Goal: Transaction & Acquisition: Purchase product/service

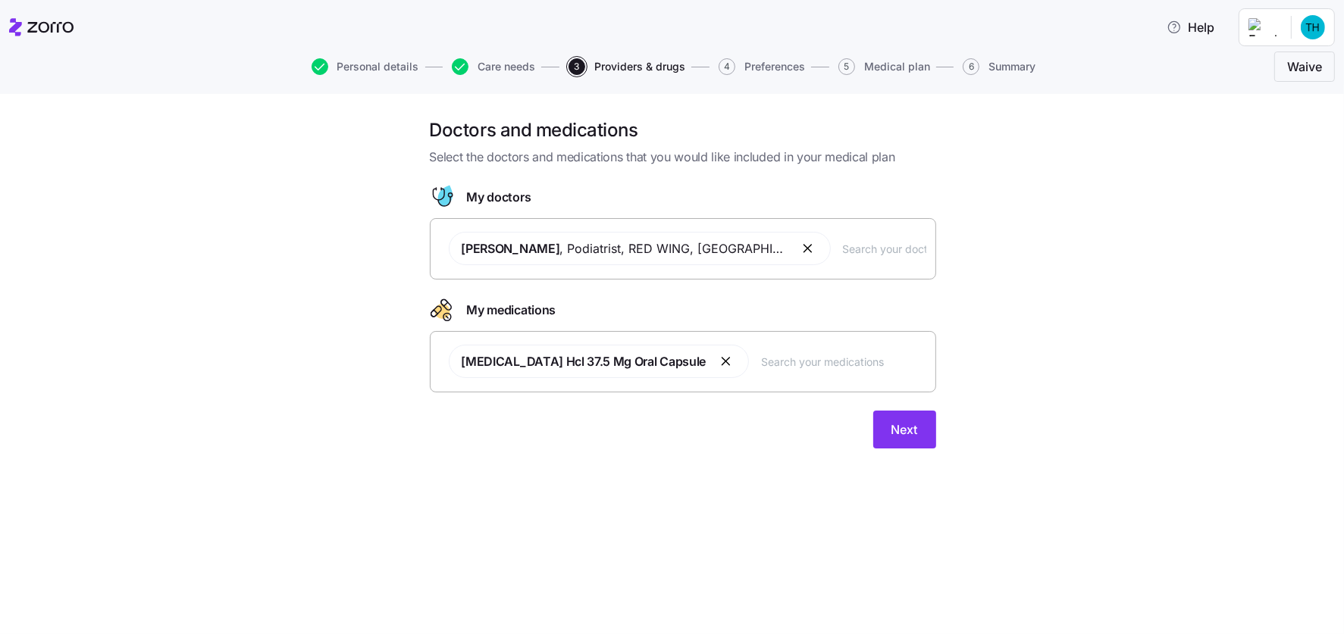
click at [718, 355] on button "button" at bounding box center [727, 361] width 18 height 18
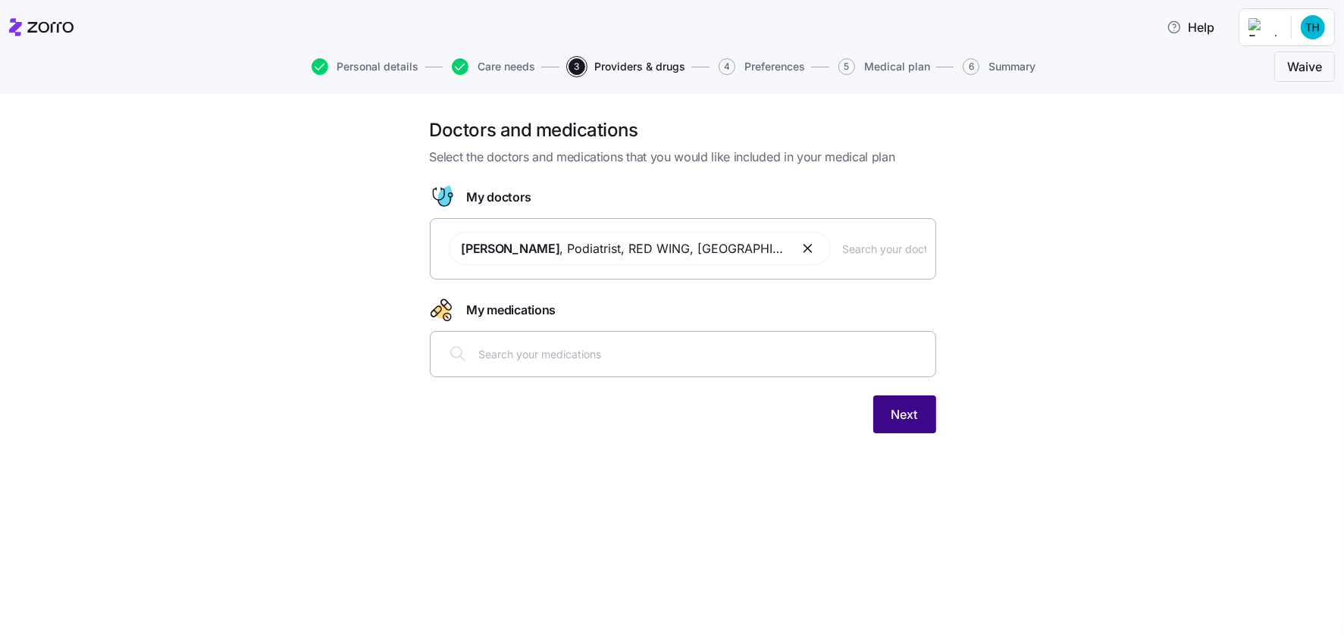
click at [895, 406] on span "Next" at bounding box center [904, 414] width 27 height 18
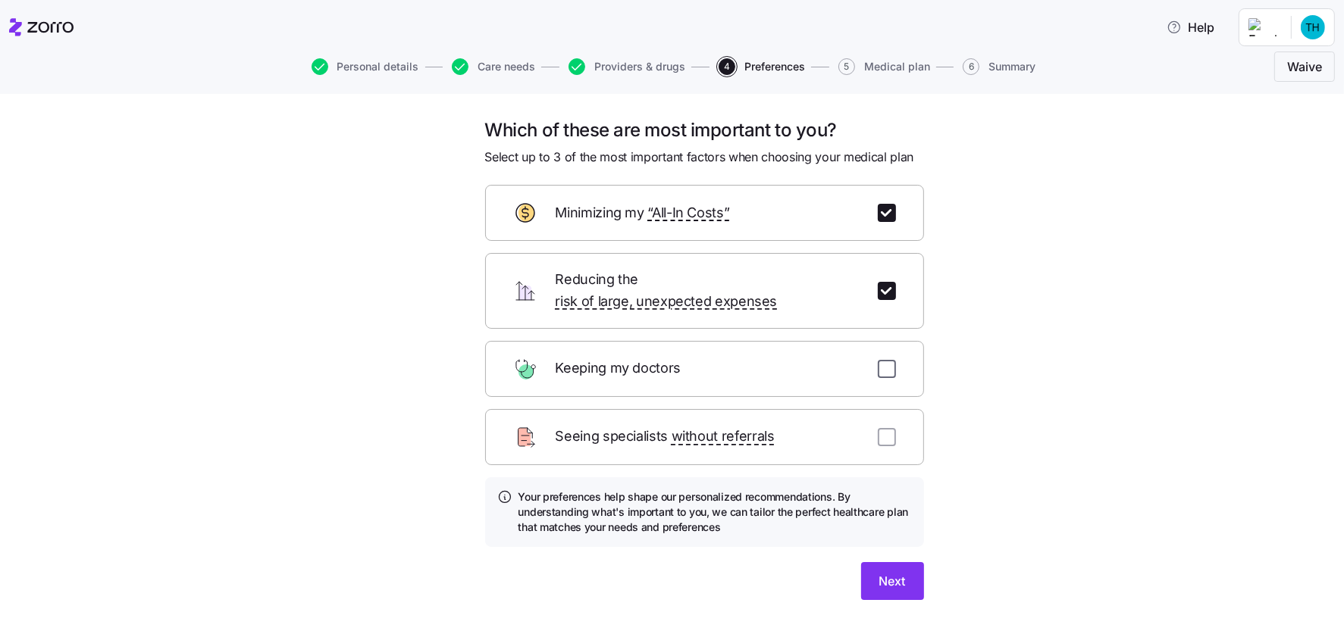
click at [877, 360] on input "checkbox" at bounding box center [886, 369] width 18 height 18
checkbox input "true"
click at [892, 572] on span "Next" at bounding box center [892, 581] width 27 height 18
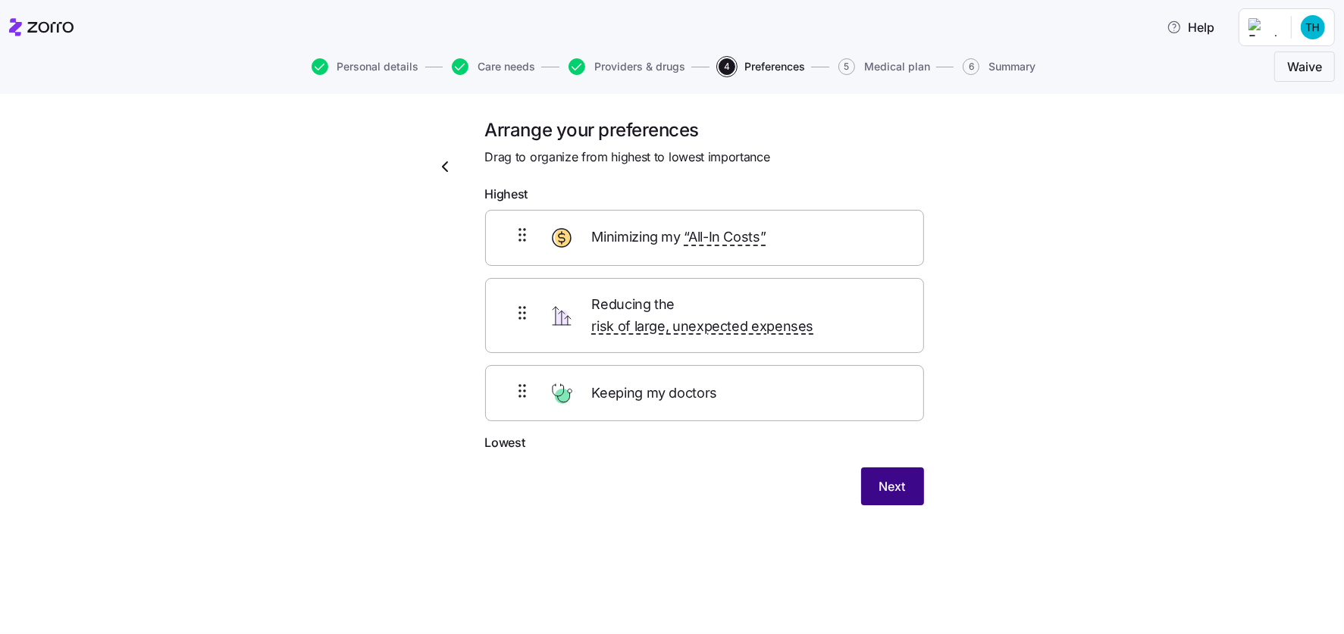
click at [893, 477] on span "Next" at bounding box center [892, 486] width 27 height 18
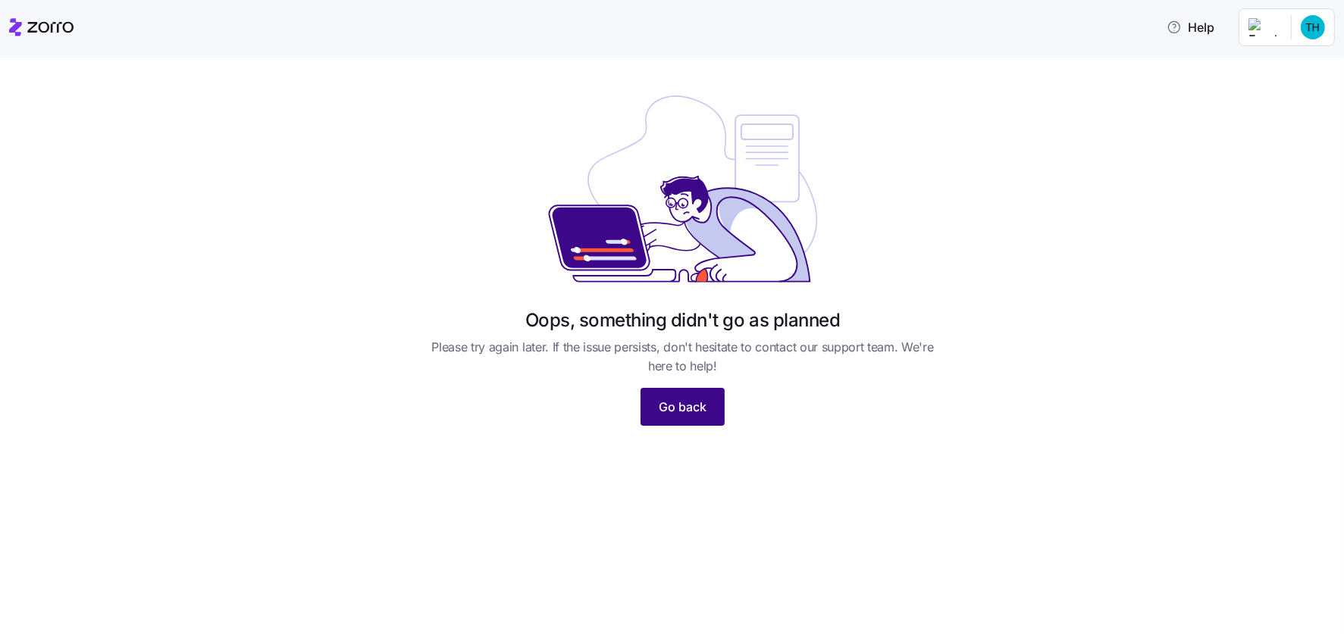
click at [691, 399] on span "Go back" at bounding box center [683, 407] width 48 height 18
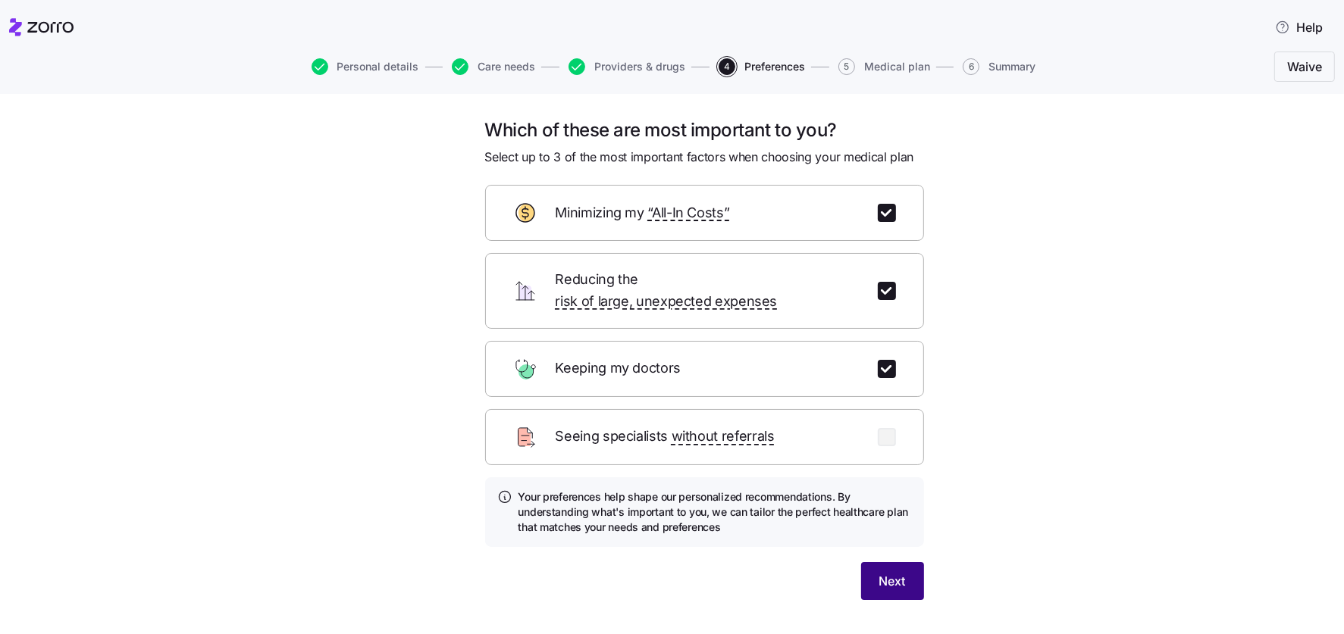
click at [881, 572] on span "Next" at bounding box center [892, 581] width 27 height 18
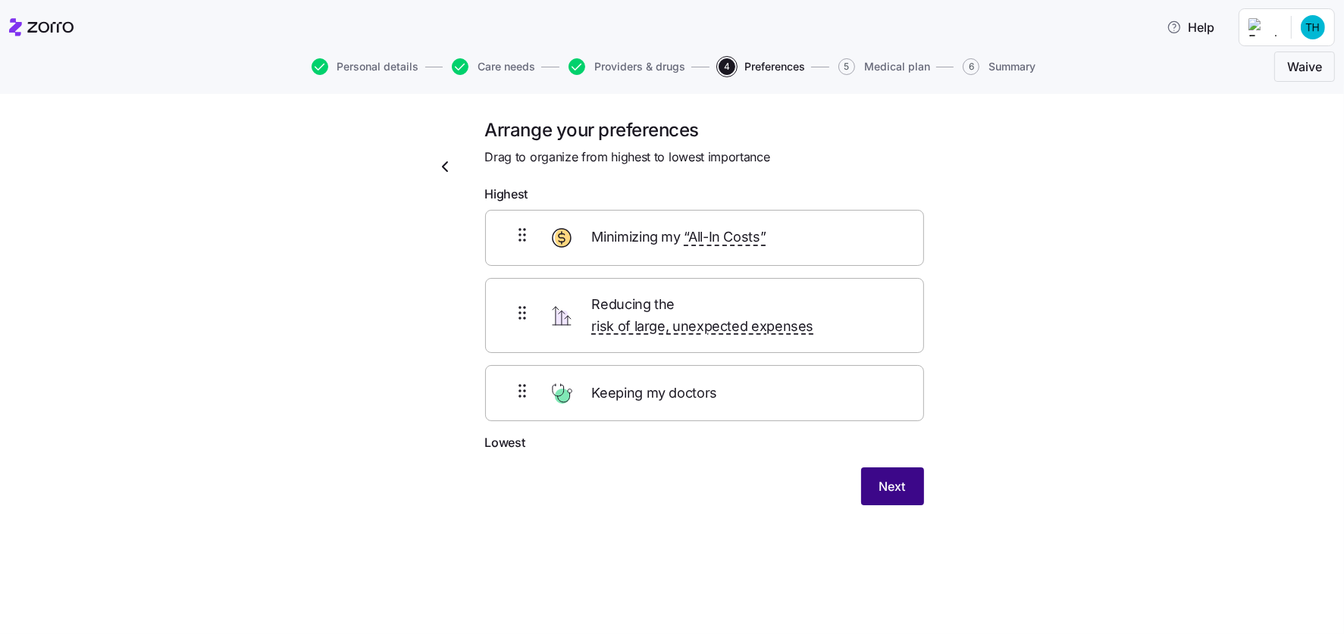
click at [887, 477] on span "Next" at bounding box center [892, 486] width 27 height 18
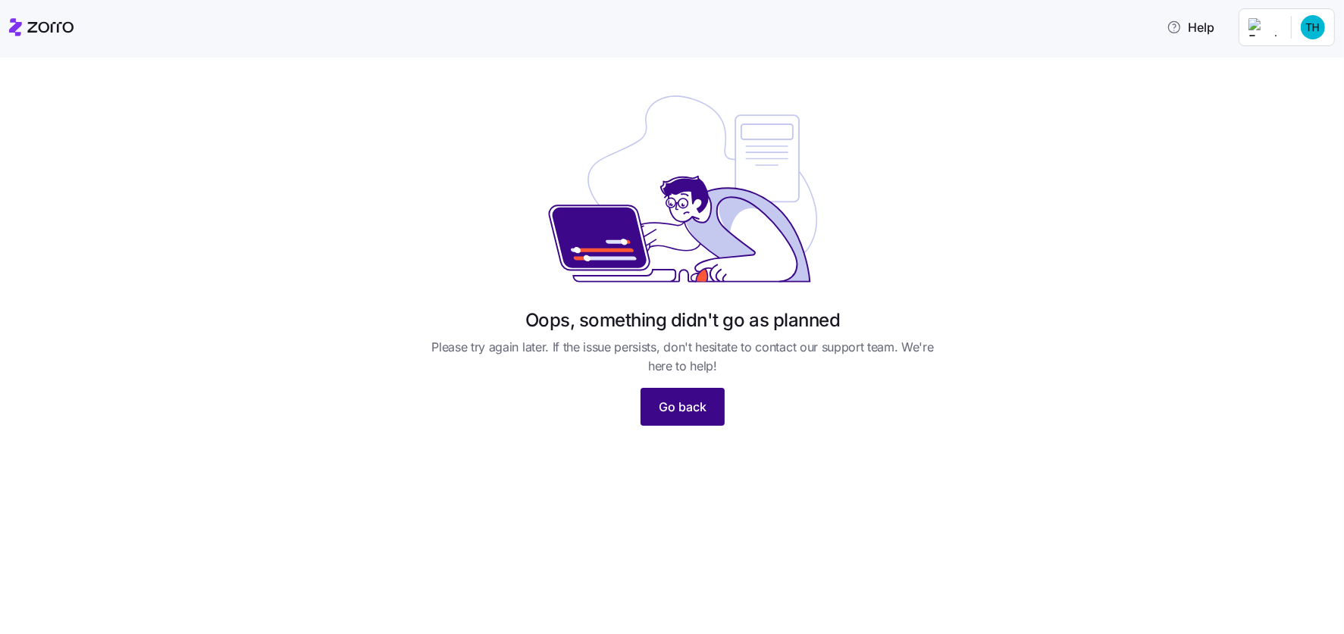
click at [677, 405] on span "Go back" at bounding box center [683, 407] width 48 height 18
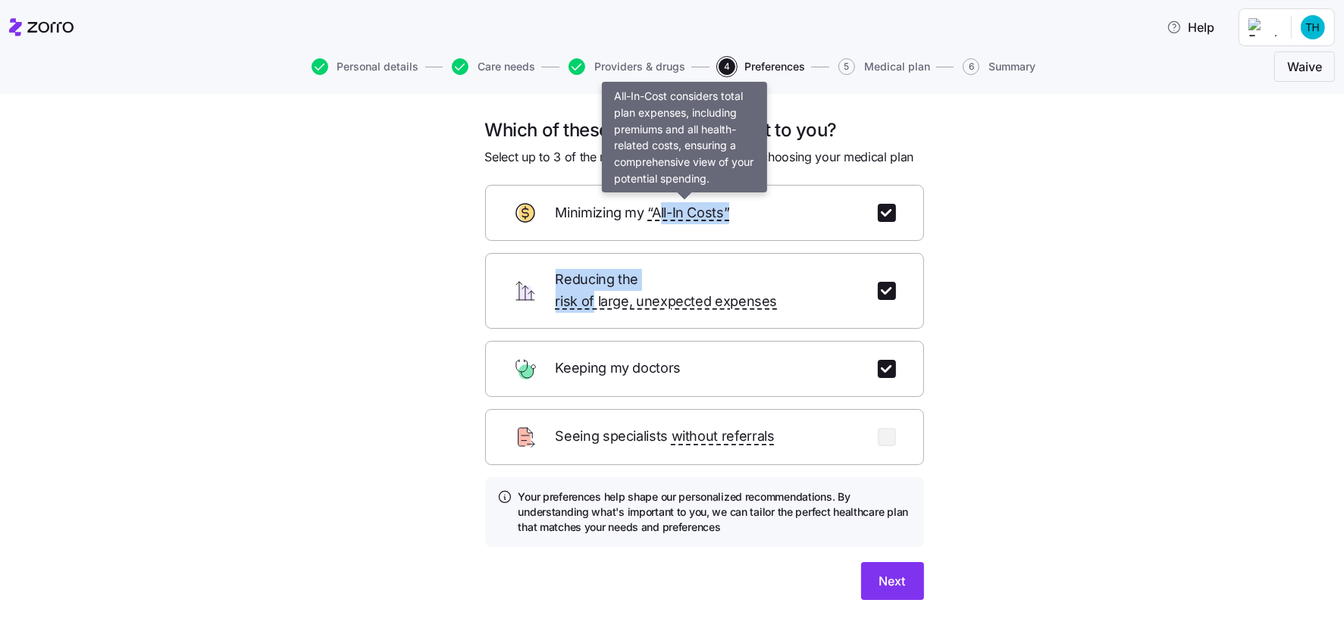
drag, startPoint x: 671, startPoint y: 286, endPoint x: 654, endPoint y: 207, distance: 81.5
click at [654, 207] on form "Minimizing my “All-In Costs” Reducing the risk of large, unexpected expenses Ke…" at bounding box center [704, 392] width 439 height 415
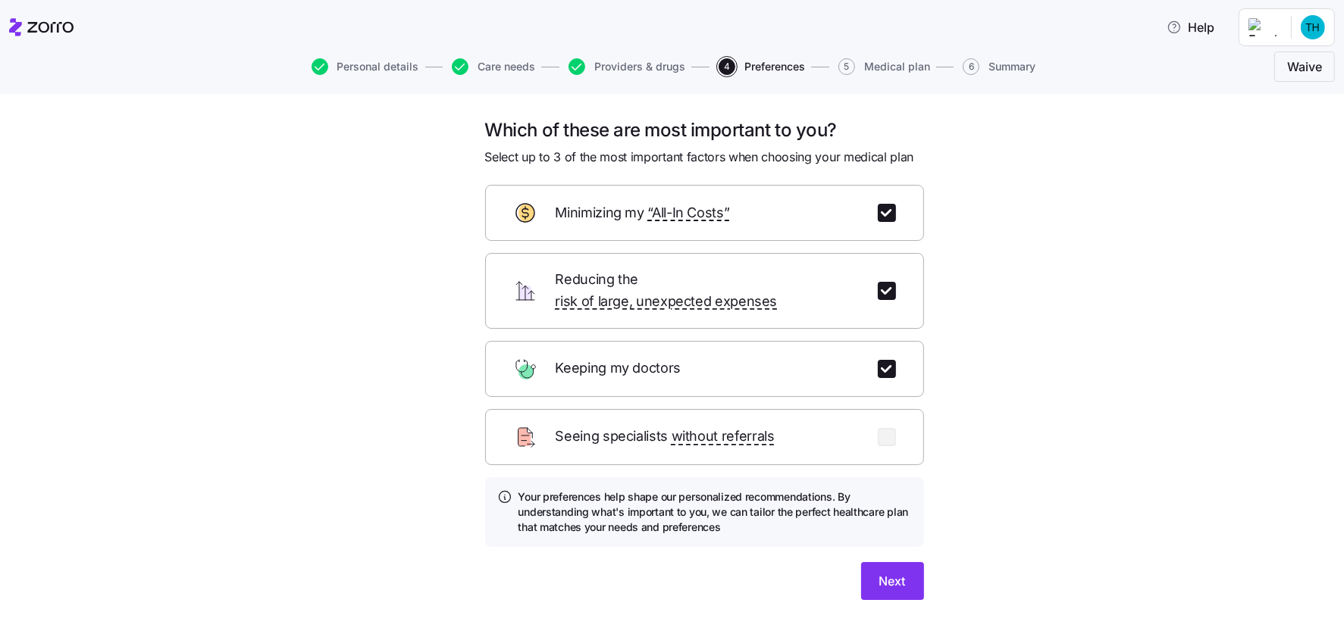
click at [403, 484] on div "Which of these are most important to you? Select up to 3 of the most important …" at bounding box center [682, 377] width 1280 height 518
click at [626, 67] on span "Providers & drugs" at bounding box center [639, 66] width 91 height 11
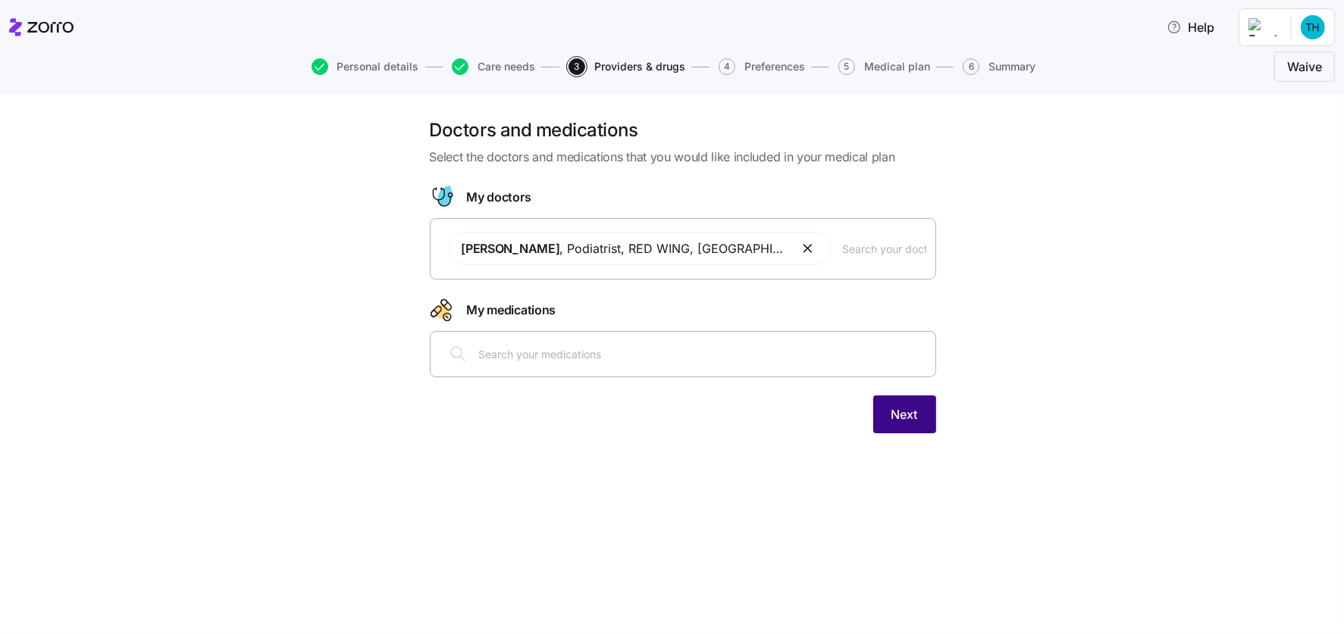
click at [906, 407] on span "Next" at bounding box center [904, 414] width 27 height 18
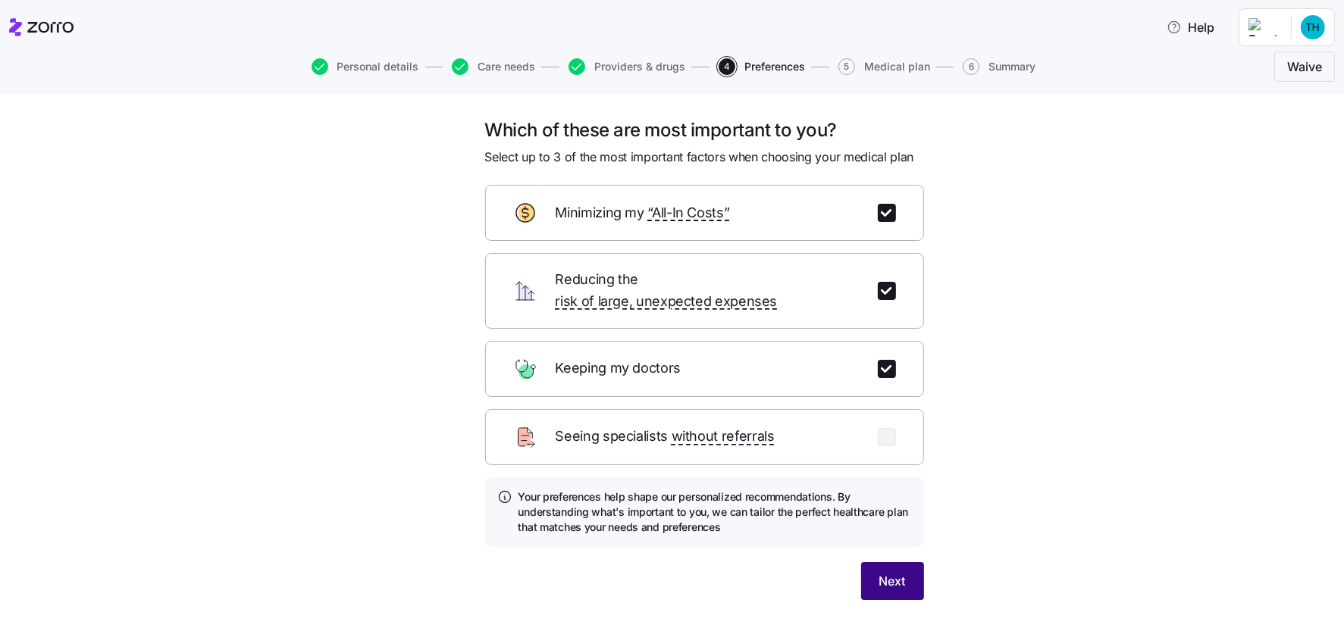
click at [884, 572] on span "Next" at bounding box center [892, 581] width 27 height 18
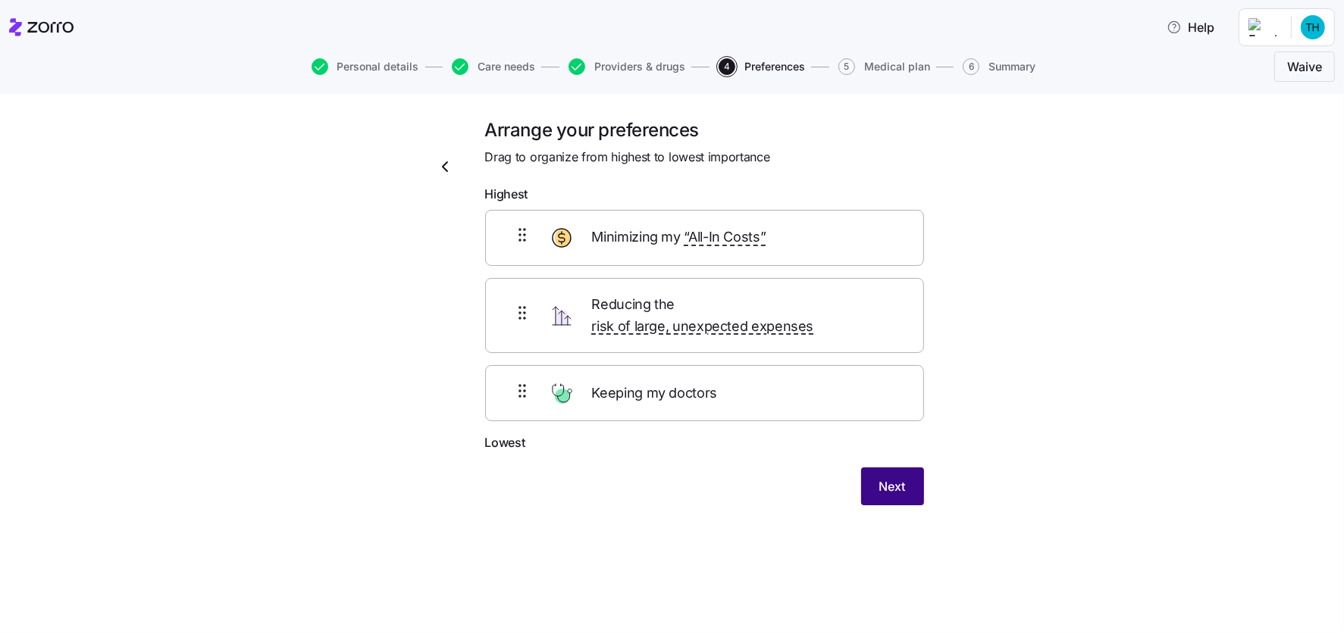
click at [890, 477] on span "Next" at bounding box center [892, 486] width 27 height 18
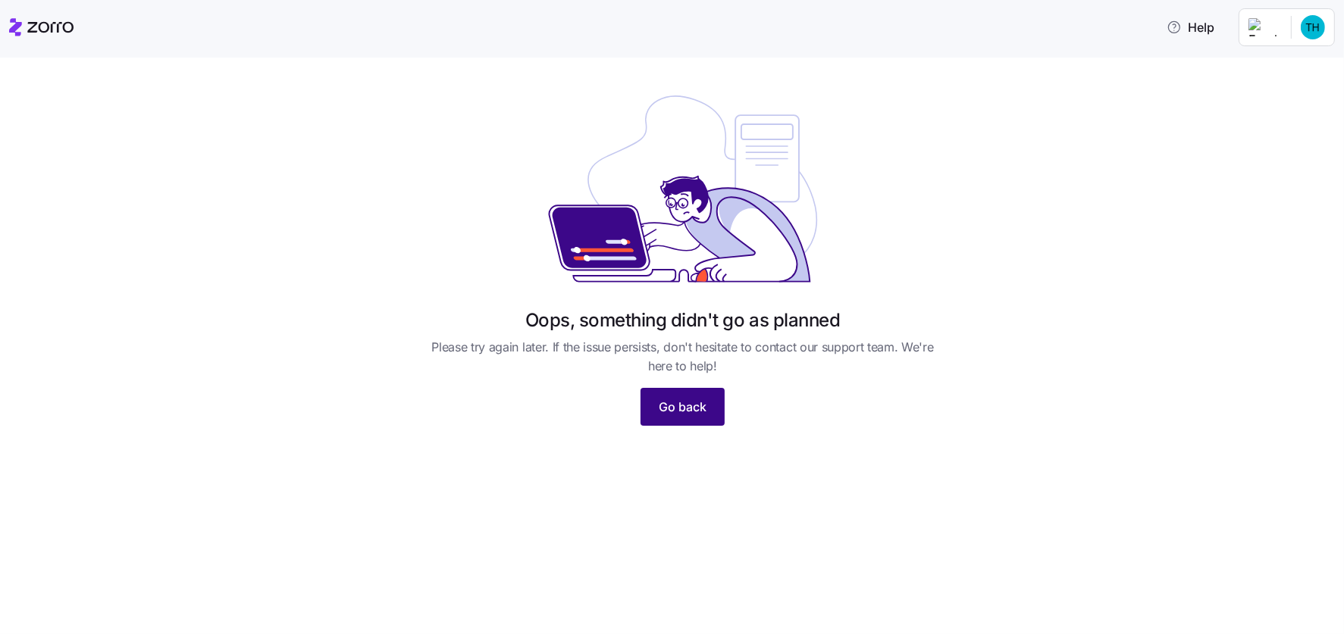
click at [676, 405] on span "Go back" at bounding box center [683, 407] width 48 height 18
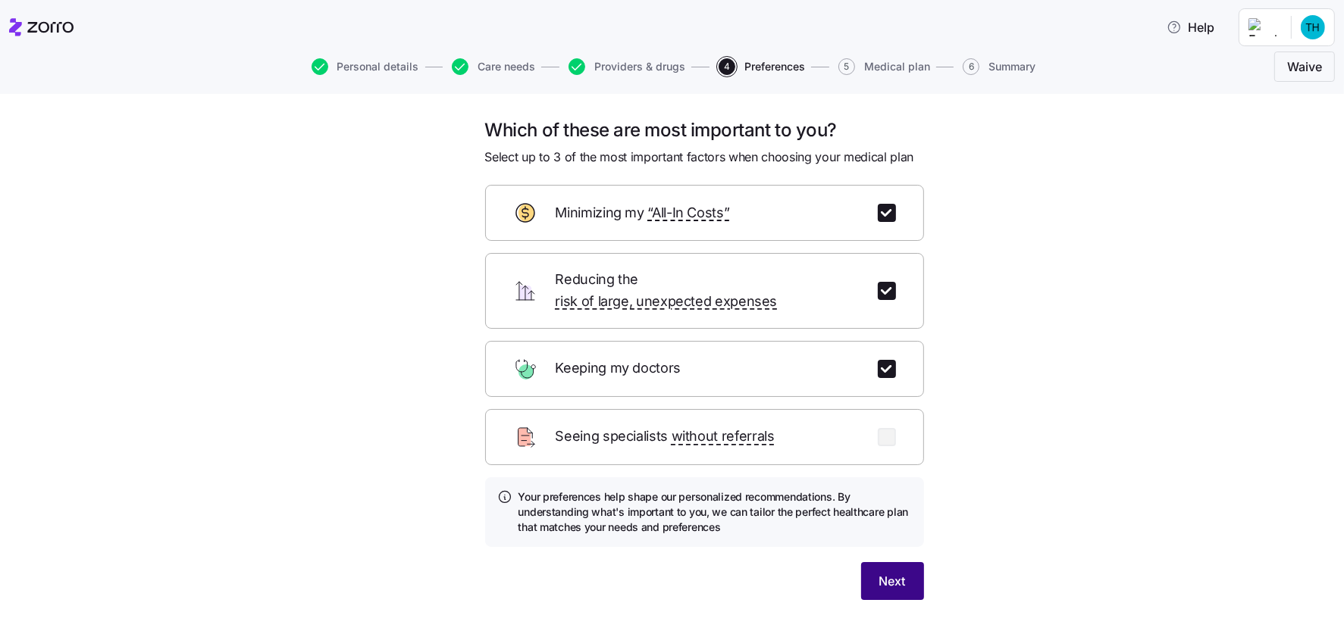
click at [879, 572] on span "Next" at bounding box center [892, 581] width 27 height 18
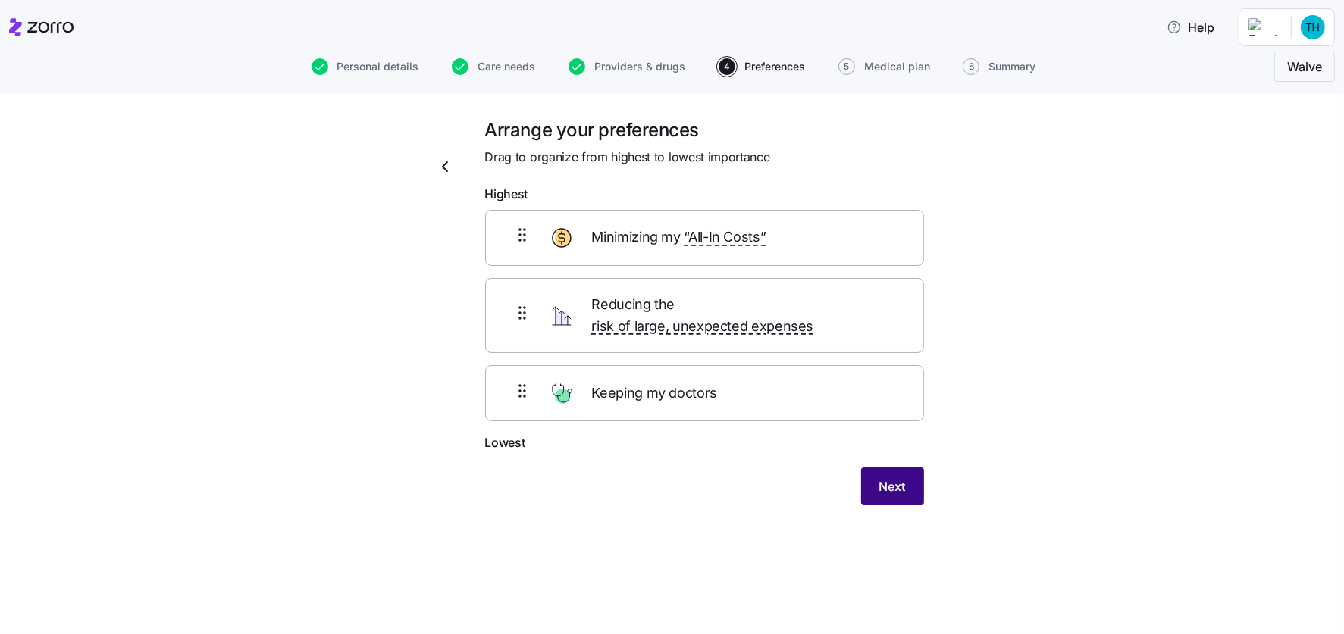
click at [893, 477] on span "Next" at bounding box center [892, 486] width 27 height 18
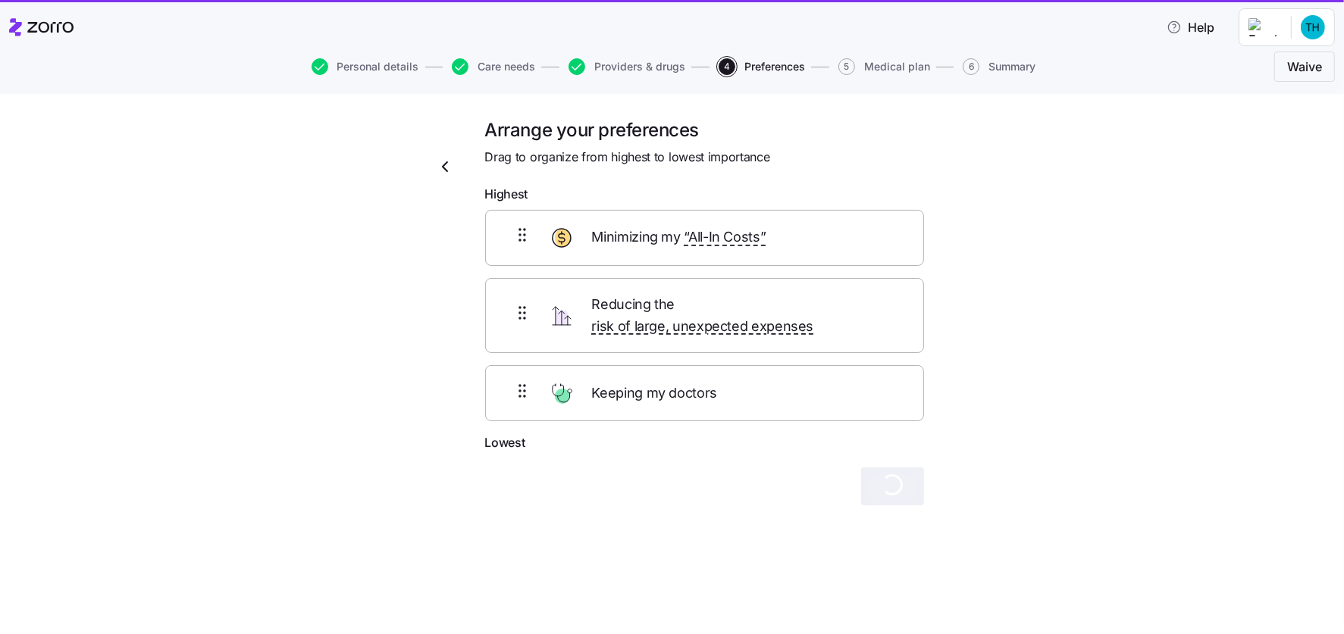
click at [1305, 26] on html "Help Personal details Care needs Providers & drugs 4 Preferences 5 Medical plan…" at bounding box center [672, 312] width 1344 height 625
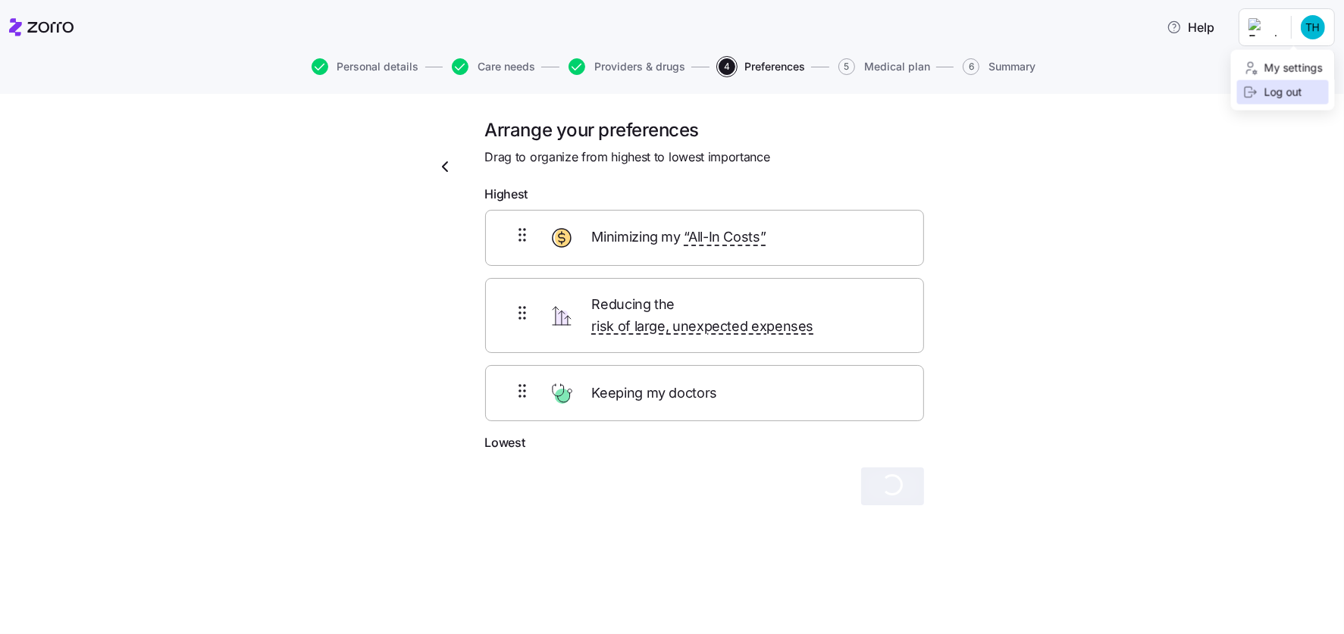
click at [1280, 91] on div "Log out" at bounding box center [1272, 92] width 59 height 17
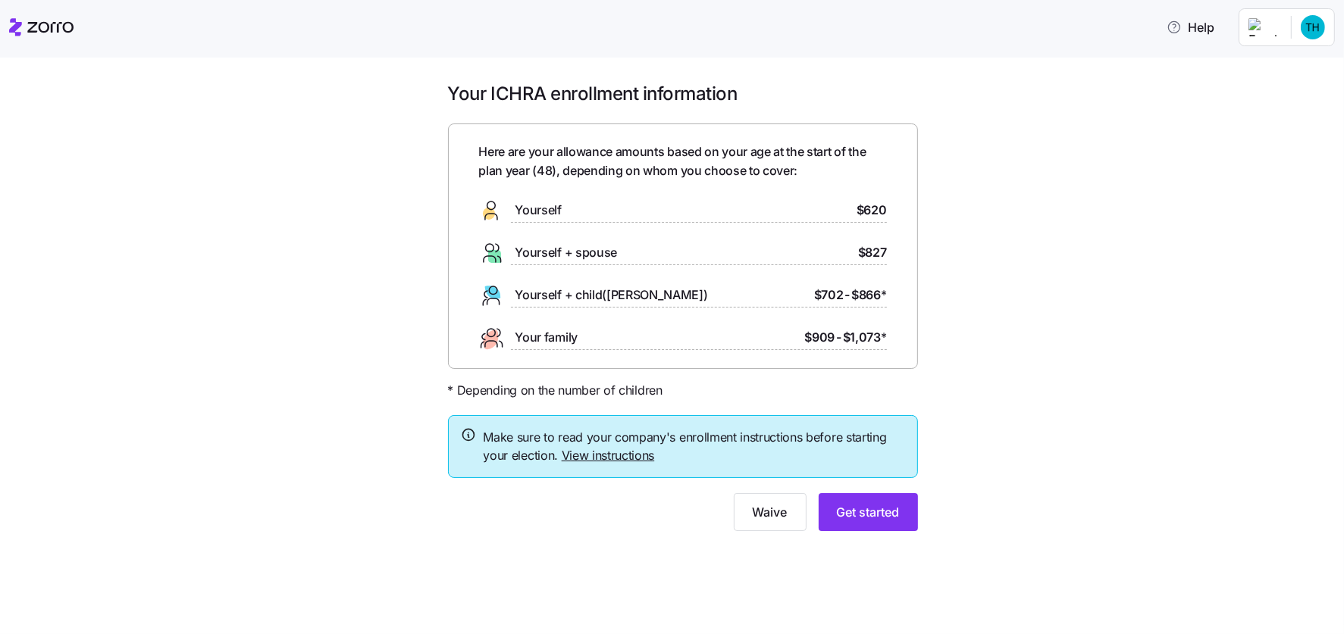
click at [871, 208] on span "$620" at bounding box center [871, 210] width 30 height 19
click at [874, 513] on span "Get started" at bounding box center [868, 512] width 63 height 18
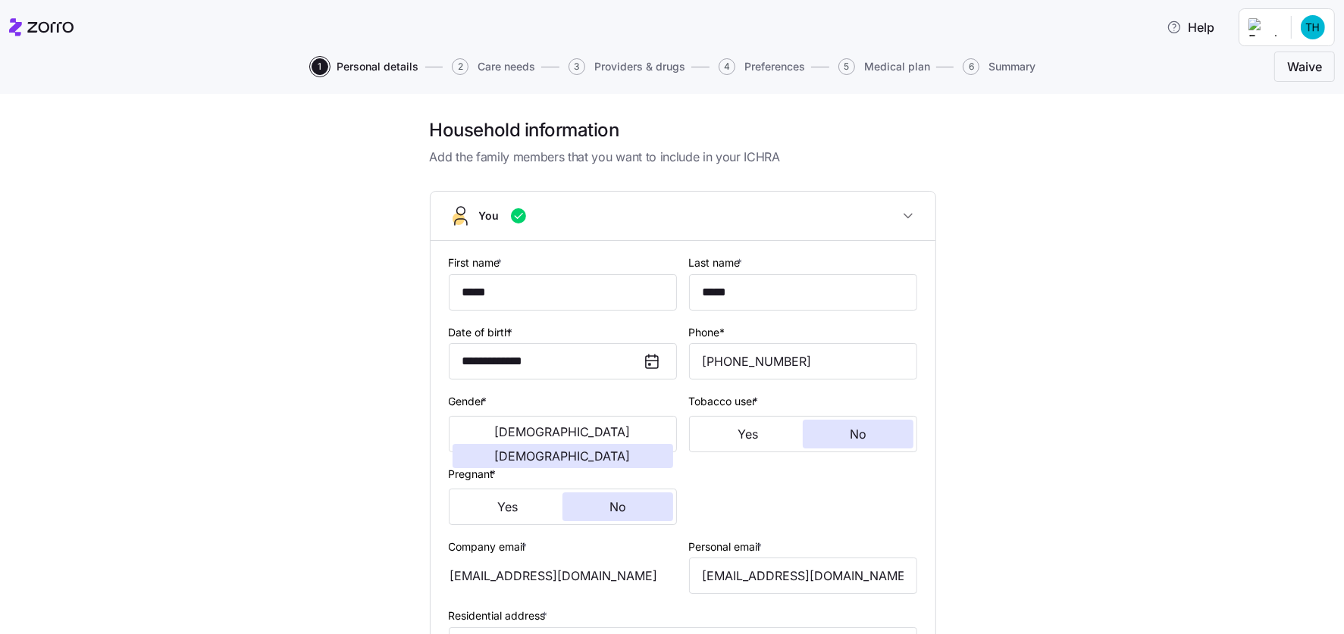
scroll to position [354, 0]
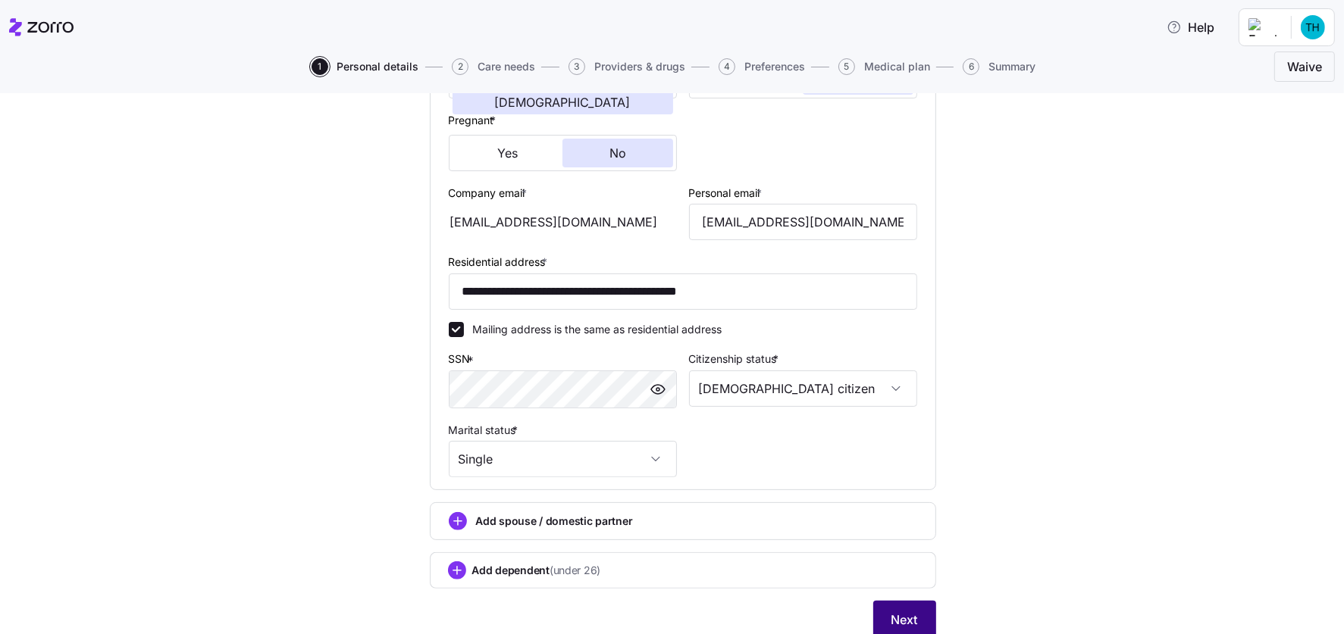
click at [895, 620] on span "Next" at bounding box center [904, 620] width 27 height 18
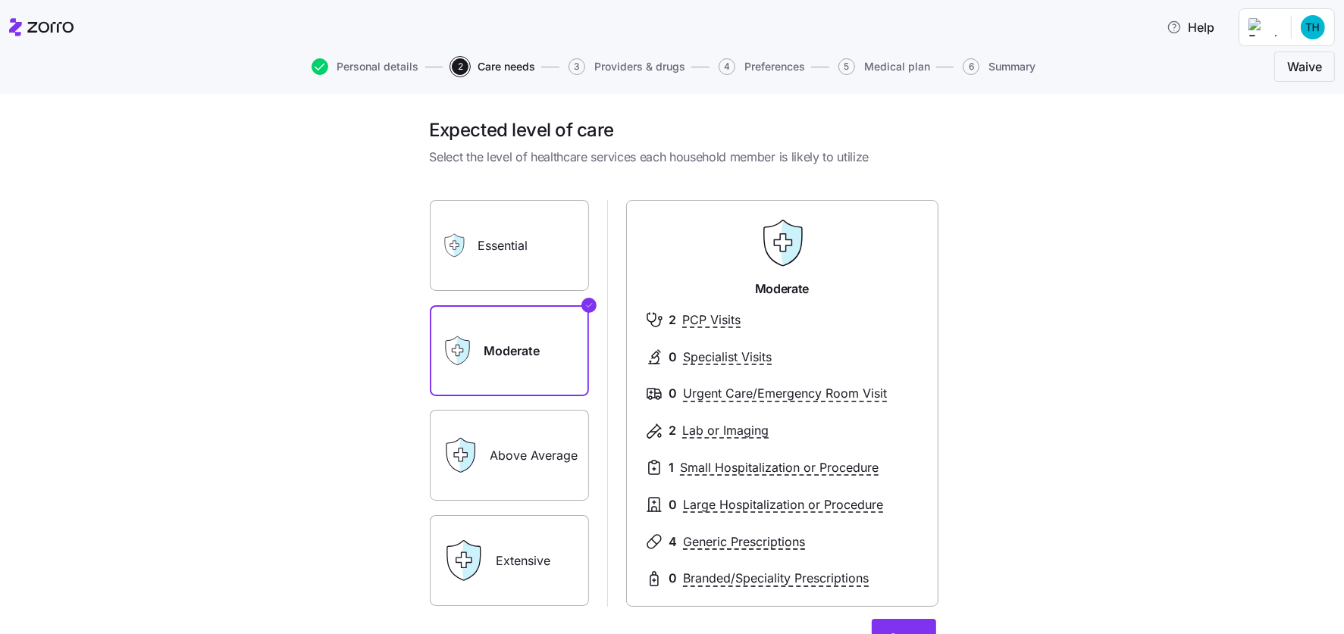
scroll to position [159, 0]
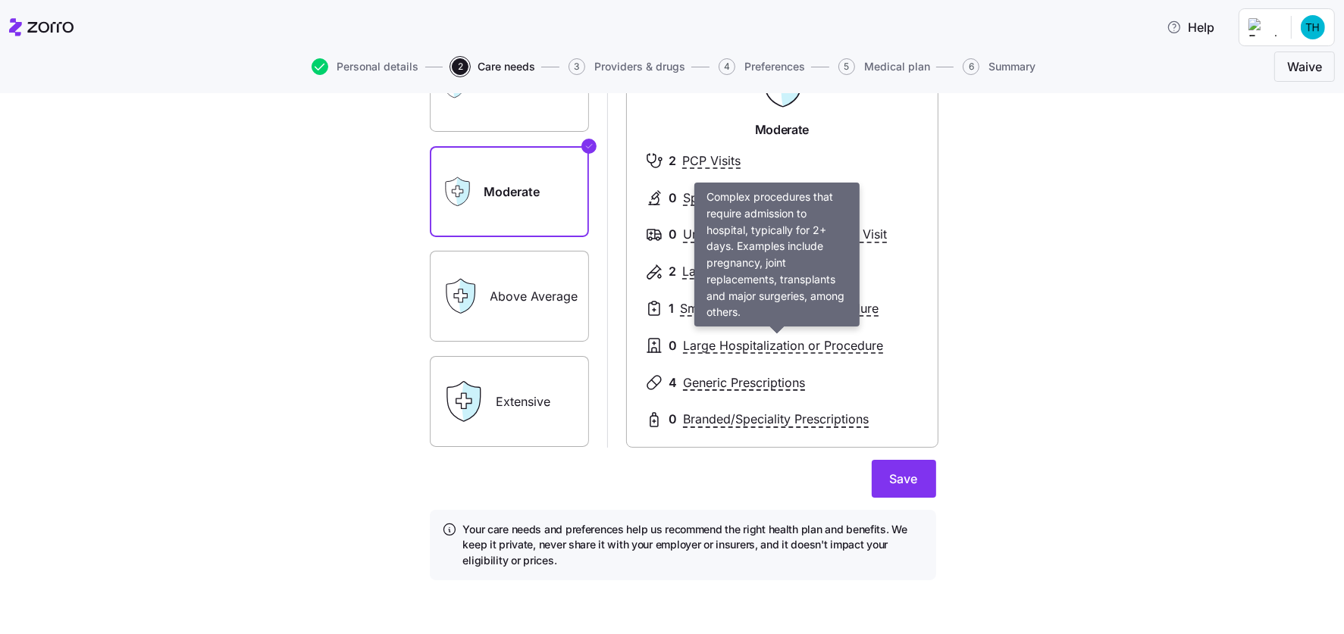
click at [754, 340] on span "Large Hospitalization or Procedure" at bounding box center [783, 345] width 200 height 19
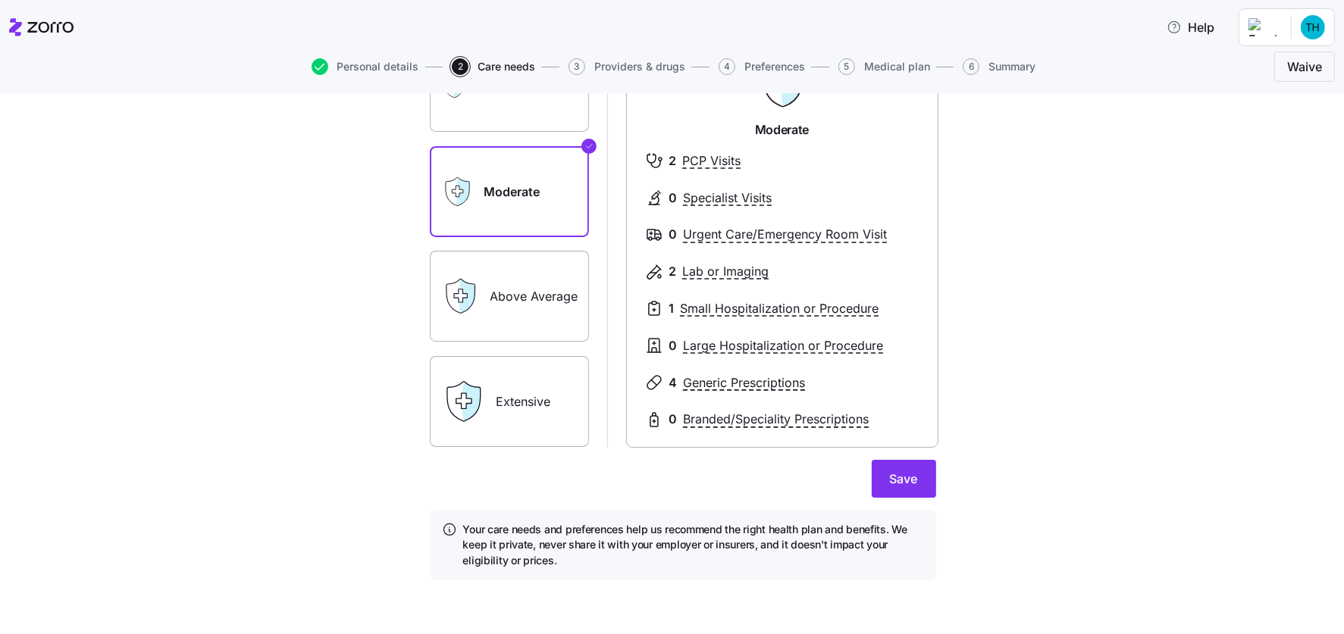
click at [511, 270] on label "Above Average" at bounding box center [509, 296] width 159 height 91
click at [0, 0] on input "Above Average" at bounding box center [0, 0] width 0 height 0
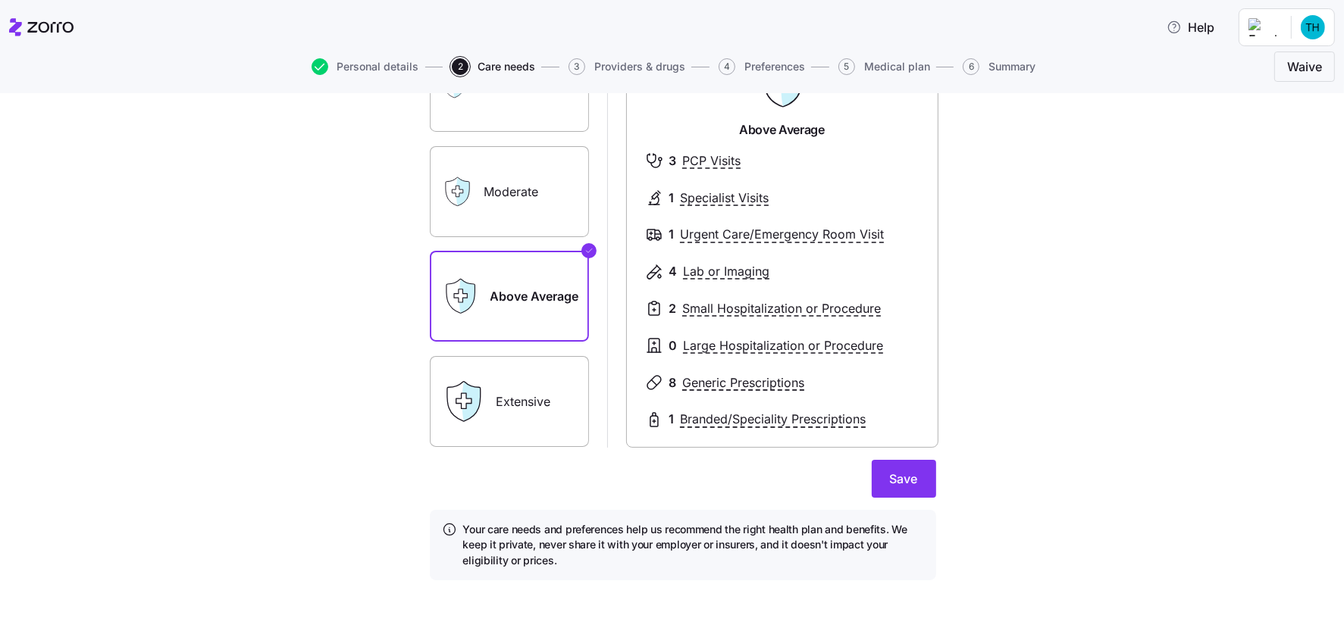
click at [502, 399] on label "Extensive" at bounding box center [509, 401] width 159 height 91
click at [0, 0] on input "Extensive" at bounding box center [0, 0] width 0 height 0
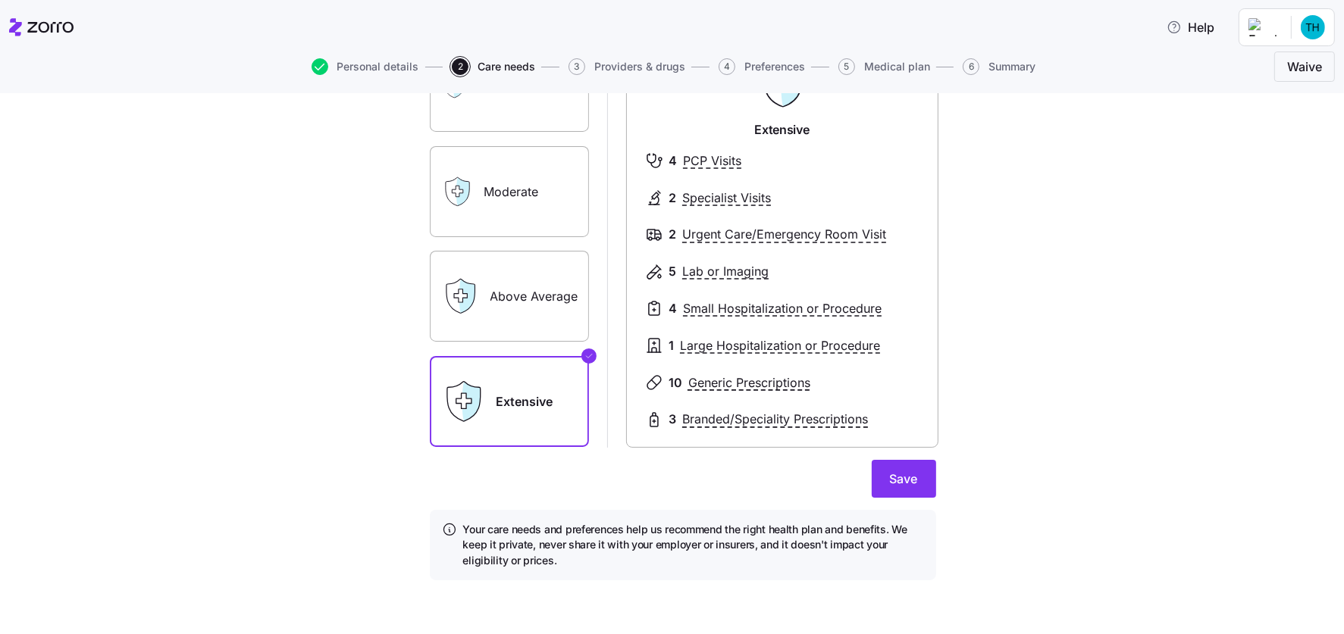
click at [502, 291] on label "Above Average" at bounding box center [509, 296] width 159 height 91
click at [0, 0] on input "Above Average" at bounding box center [0, 0] width 0 height 0
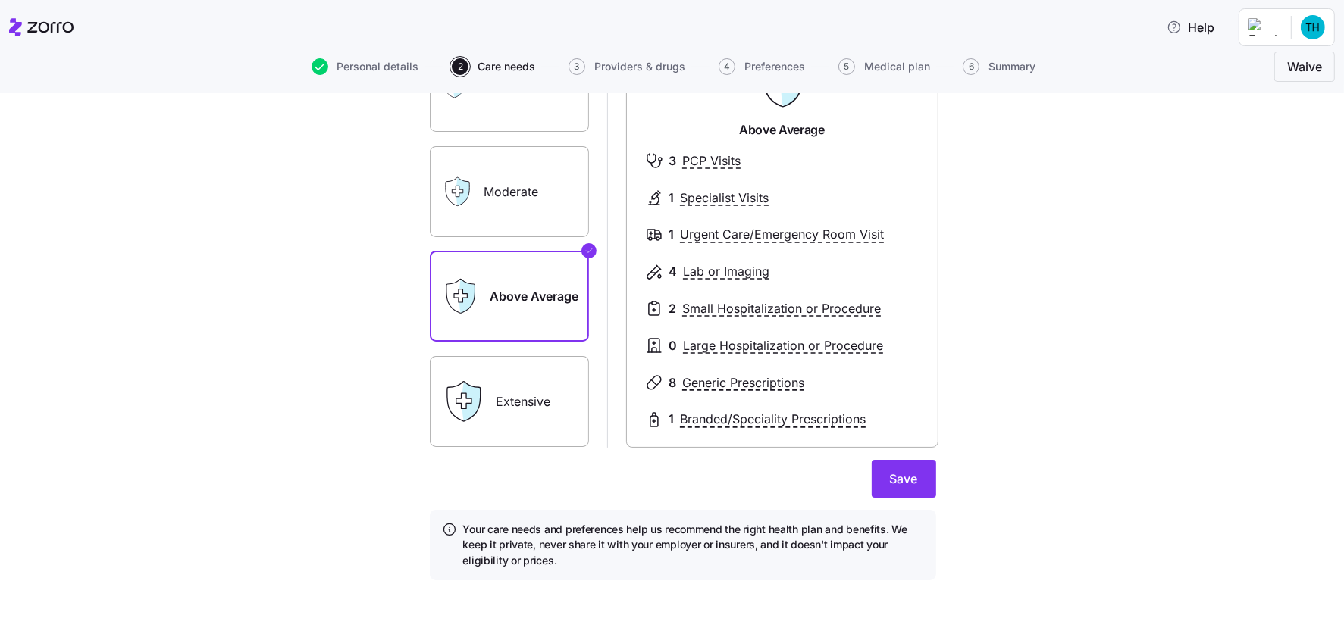
click at [493, 191] on label "Moderate" at bounding box center [509, 191] width 159 height 91
click at [0, 0] on input "Moderate" at bounding box center [0, 0] width 0 height 0
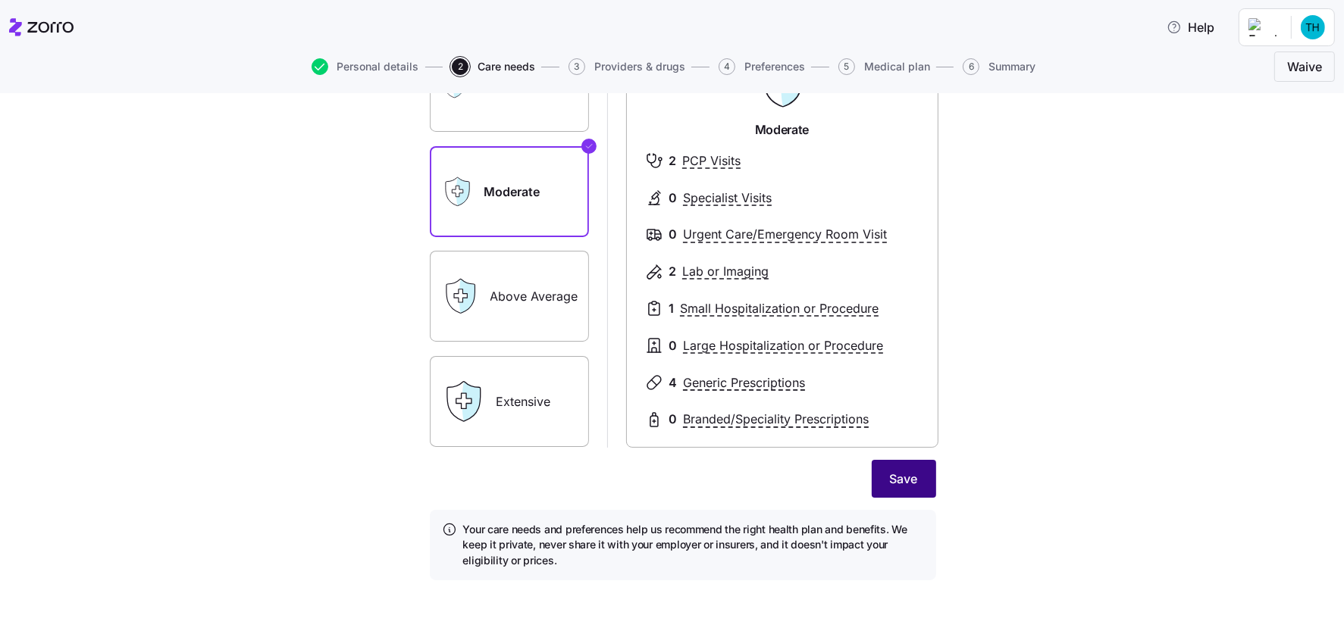
click at [899, 483] on span "Save" at bounding box center [904, 479] width 28 height 18
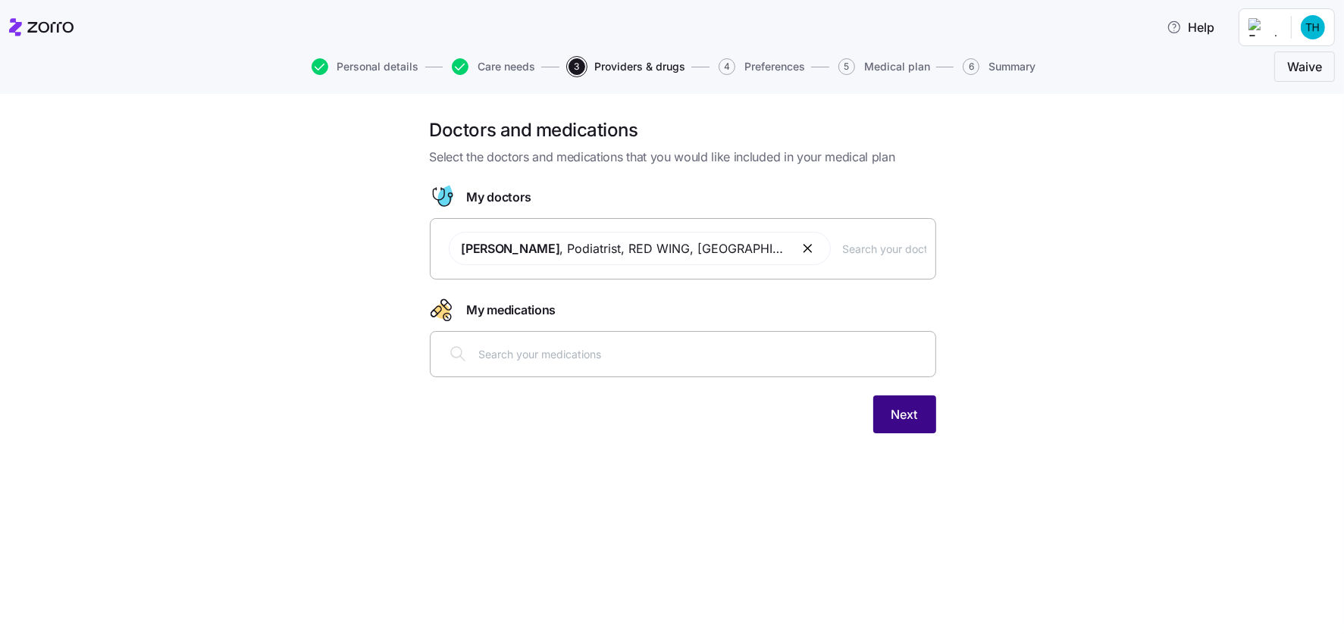
click at [904, 418] on span "Next" at bounding box center [904, 414] width 27 height 18
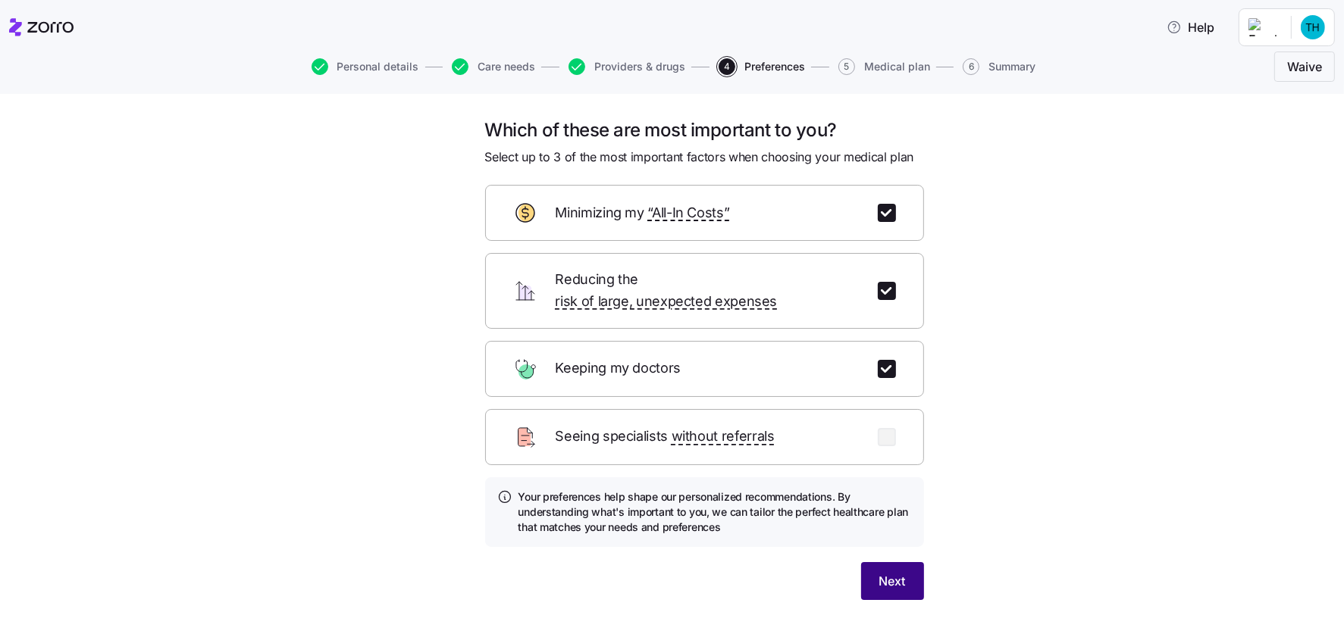
click at [880, 572] on span "Next" at bounding box center [892, 581] width 27 height 18
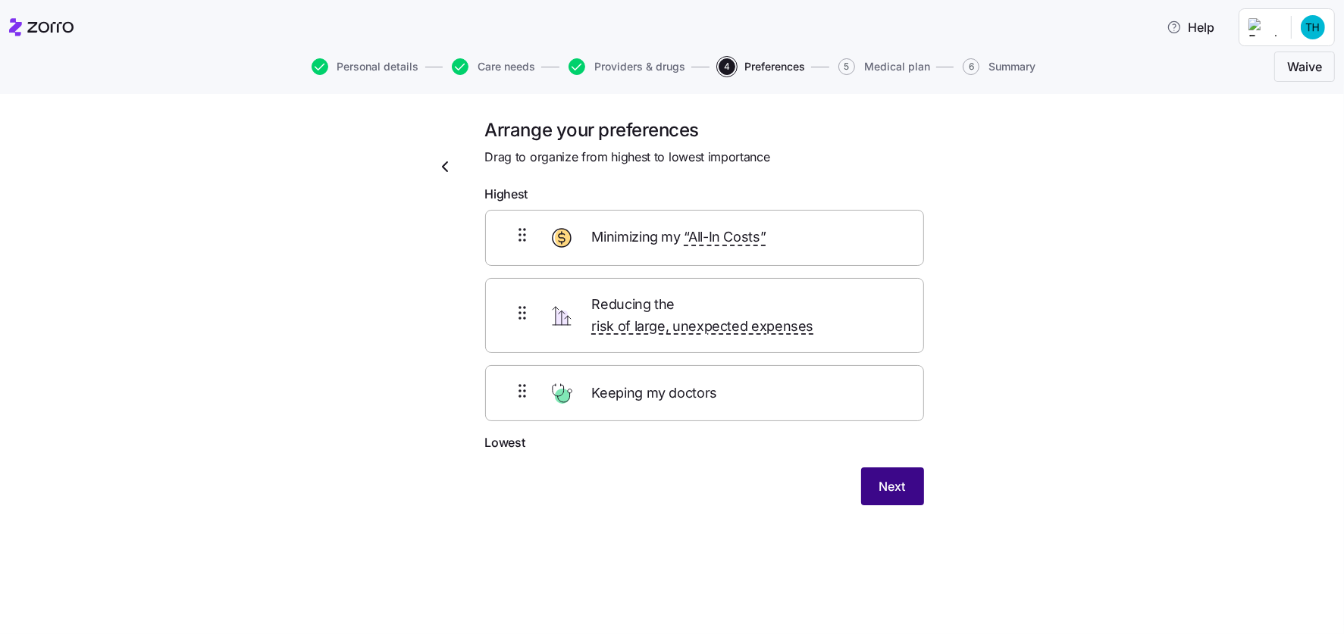
click at [884, 477] on span "Next" at bounding box center [892, 486] width 27 height 18
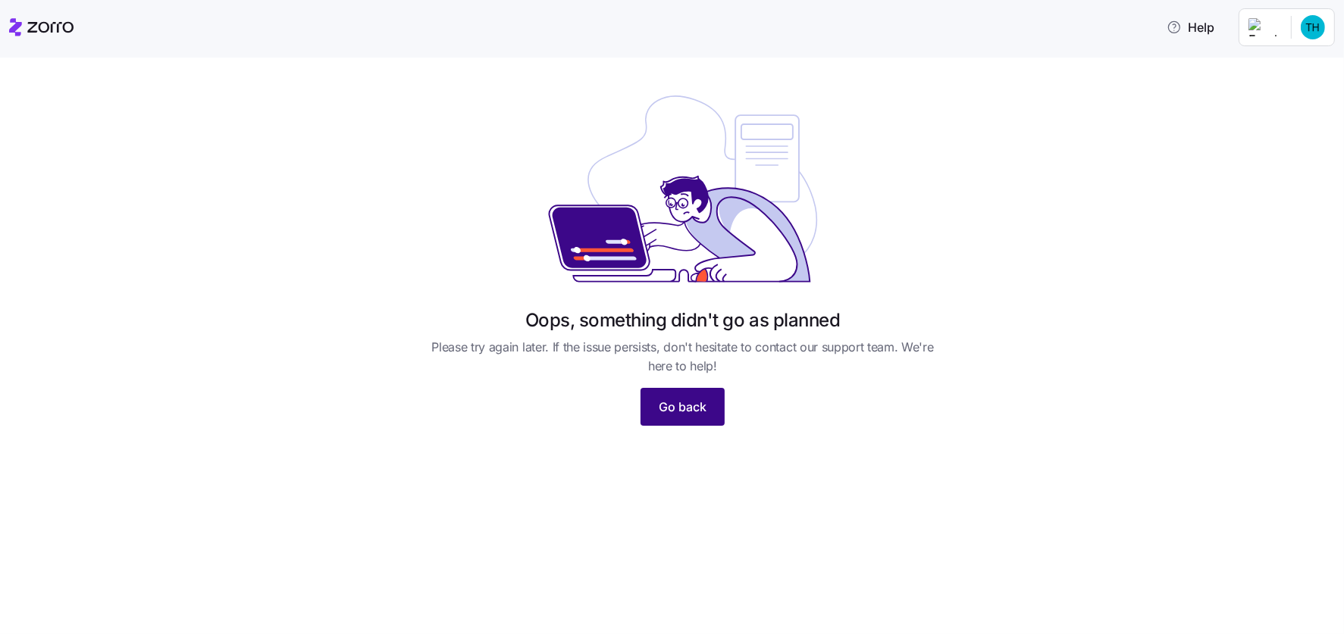
click at [664, 408] on span "Go back" at bounding box center [683, 407] width 48 height 18
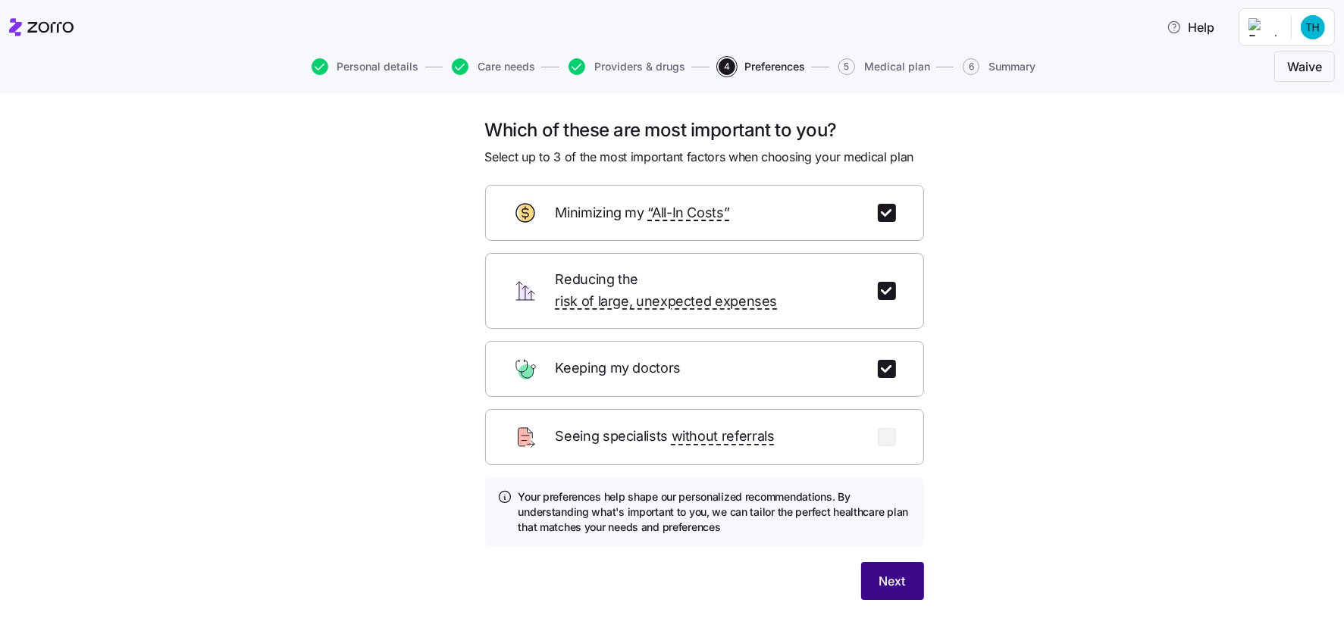
click at [881, 572] on span "Next" at bounding box center [892, 581] width 27 height 18
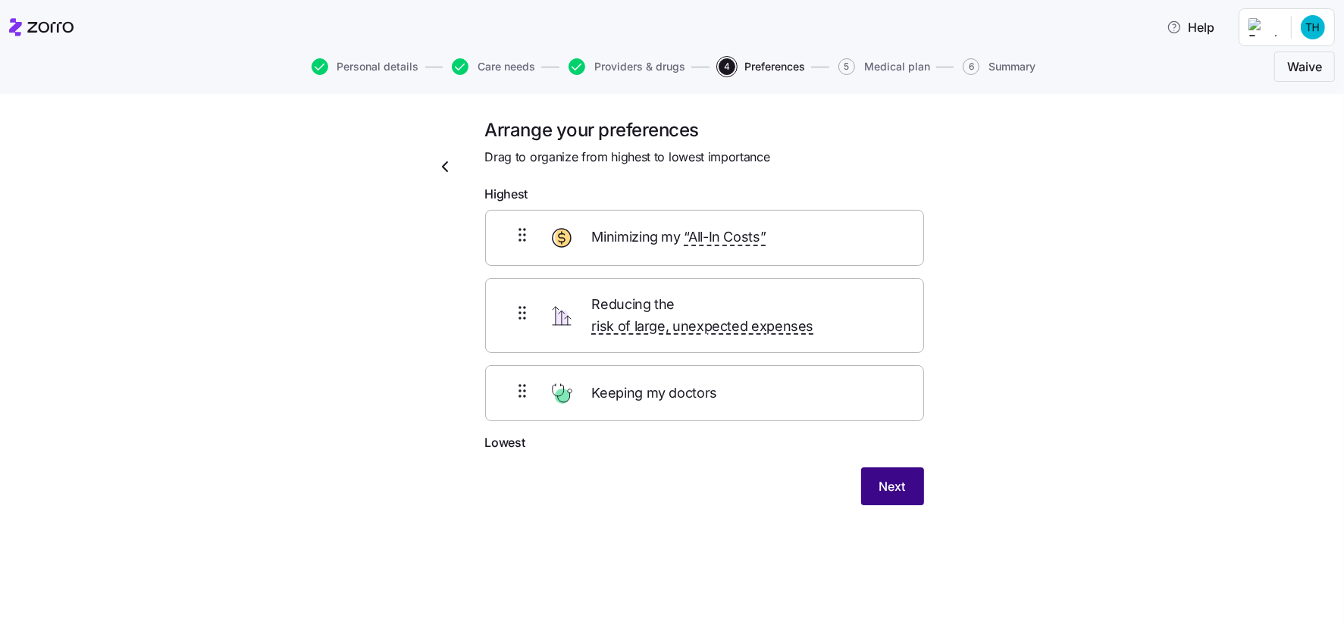
click at [883, 477] on span "Next" at bounding box center [892, 486] width 27 height 18
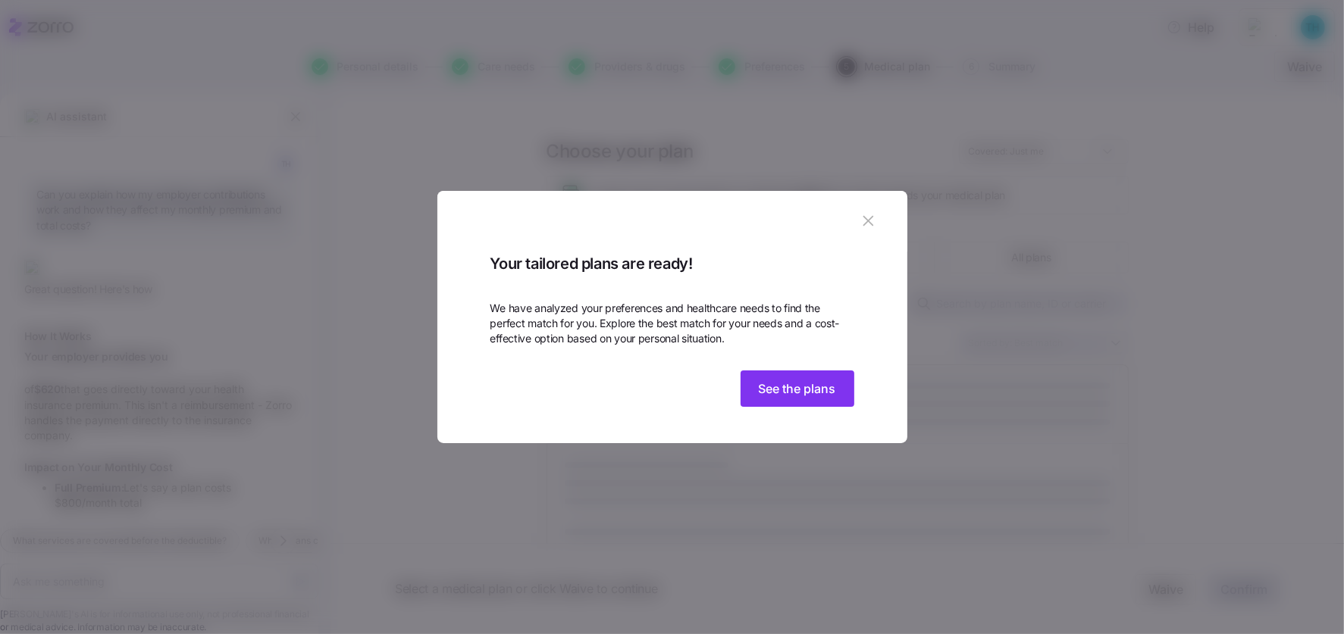
scroll to position [459, 0]
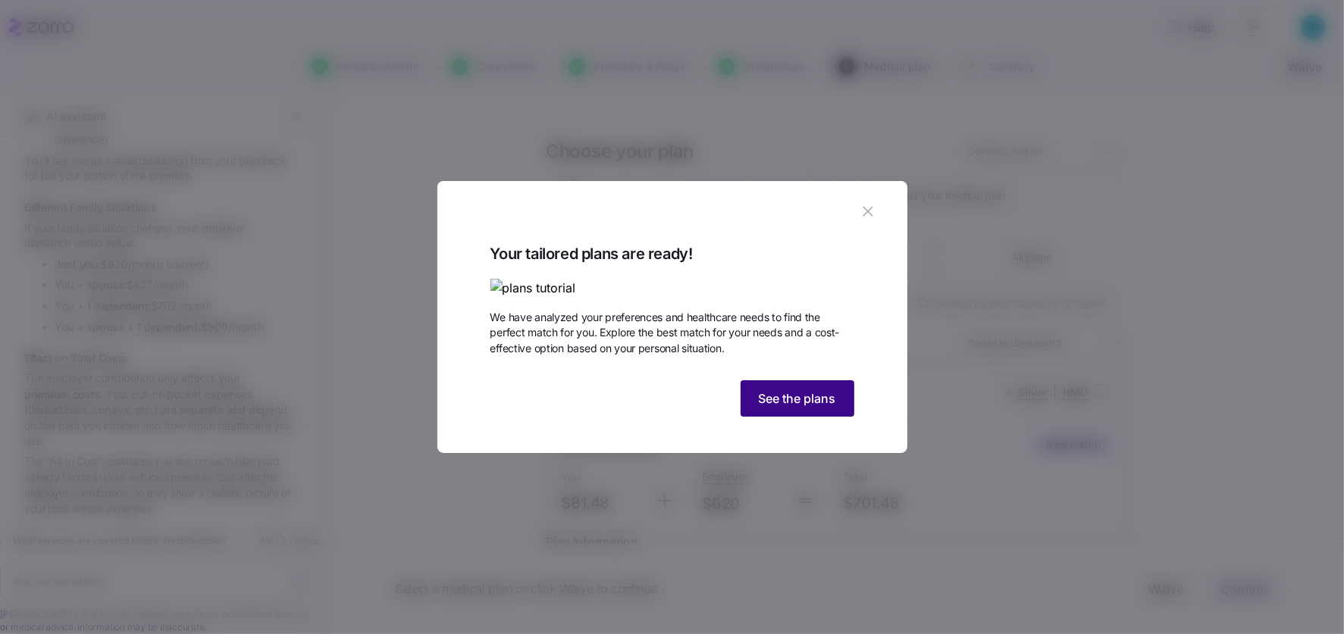
click at [806, 408] on span "See the plans" at bounding box center [797, 398] width 77 height 18
type textarea "x"
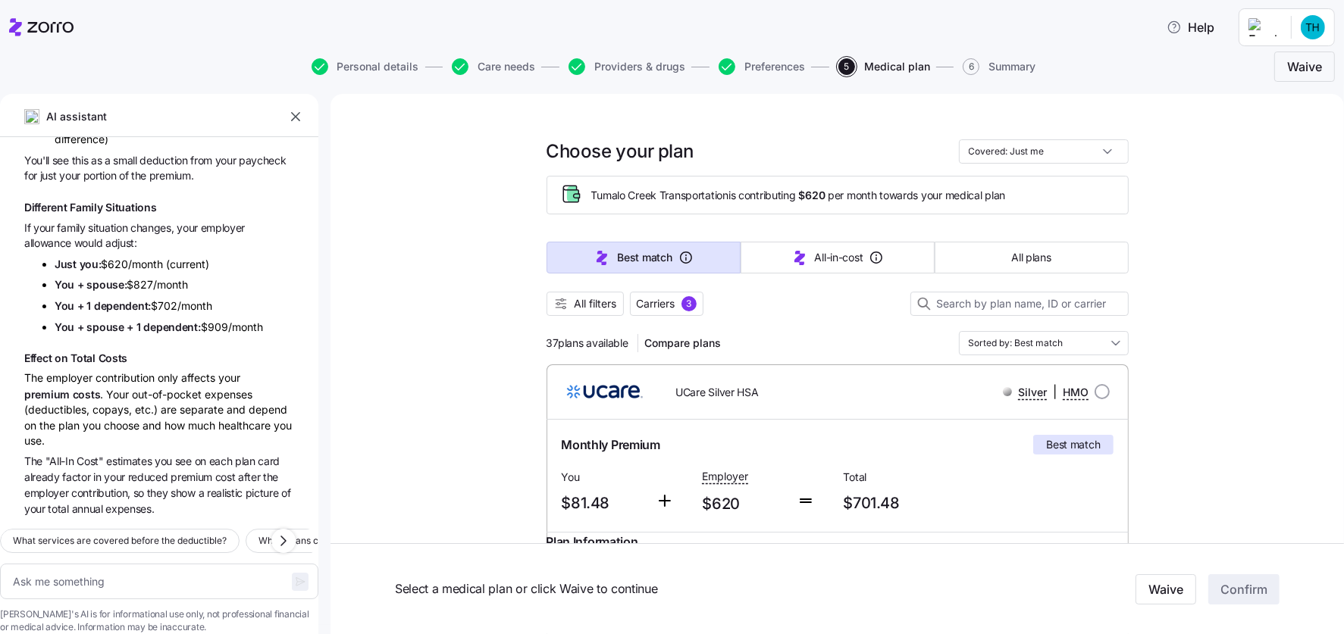
click at [294, 116] on icon "button" at bounding box center [295, 116] width 9 height 9
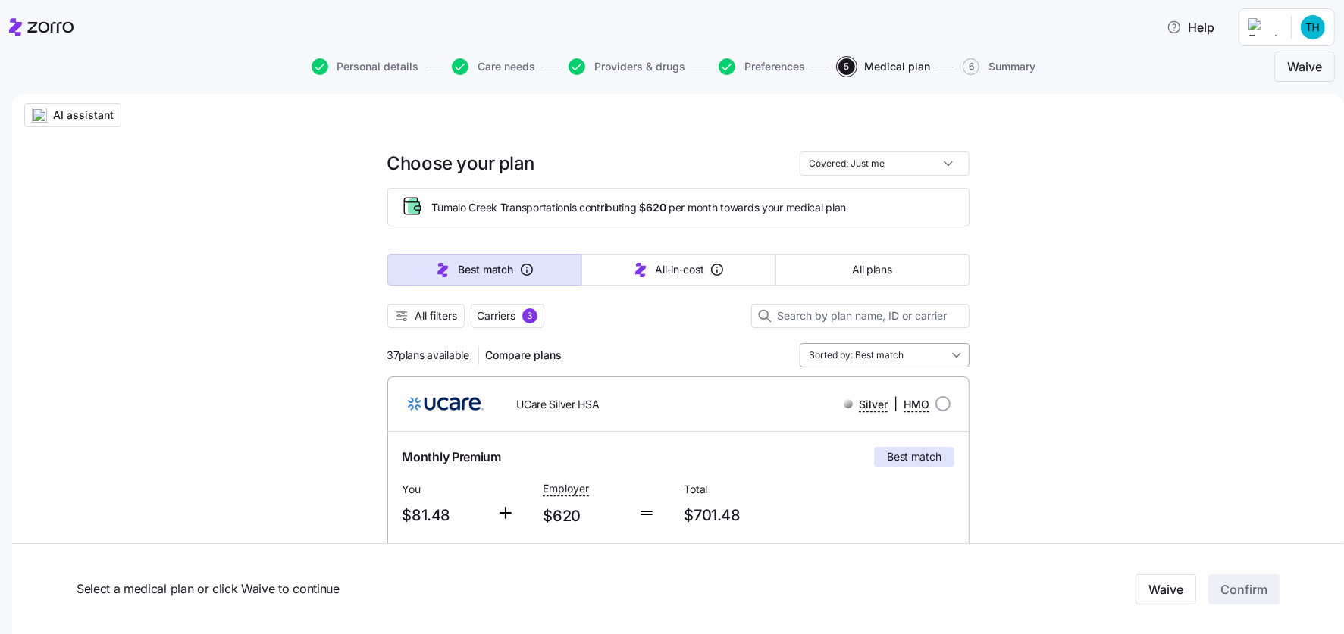
click at [928, 356] on input "Sorted by: Best match" at bounding box center [884, 355] width 170 height 24
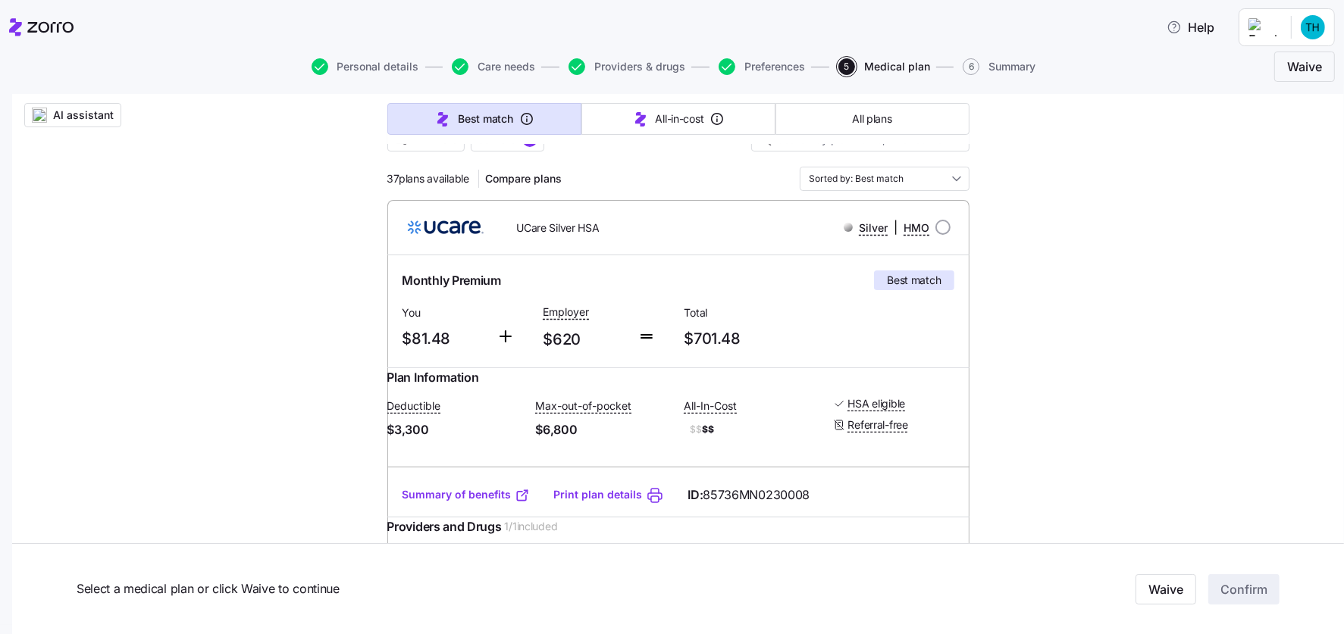
scroll to position [354, 0]
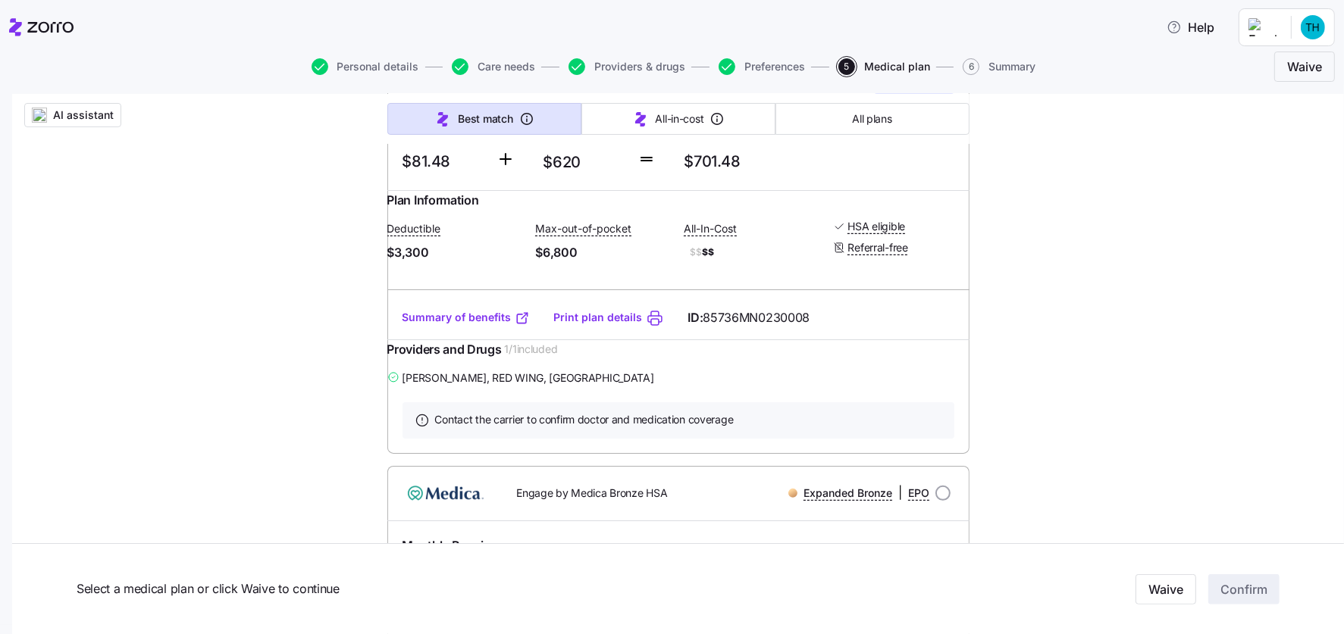
click at [457, 325] on link "Summary of benefits" at bounding box center [465, 317] width 127 height 15
click at [446, 325] on link "Summary of benefits" at bounding box center [465, 317] width 127 height 15
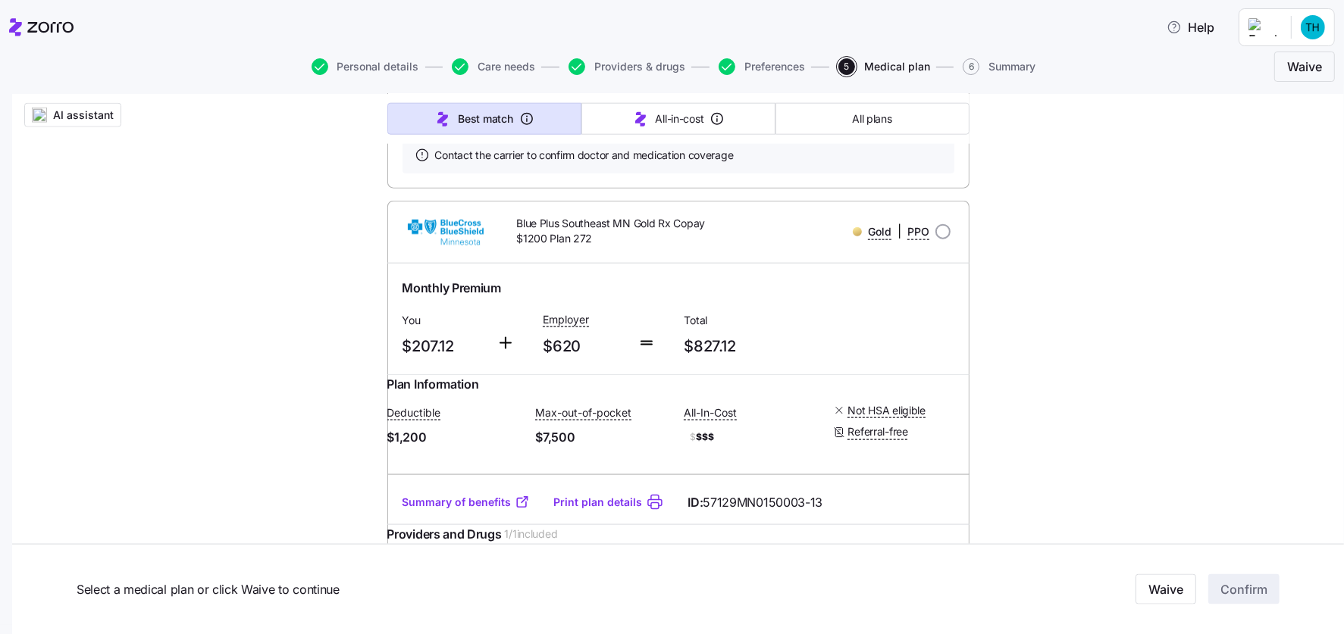
scroll to position [2121, 0]
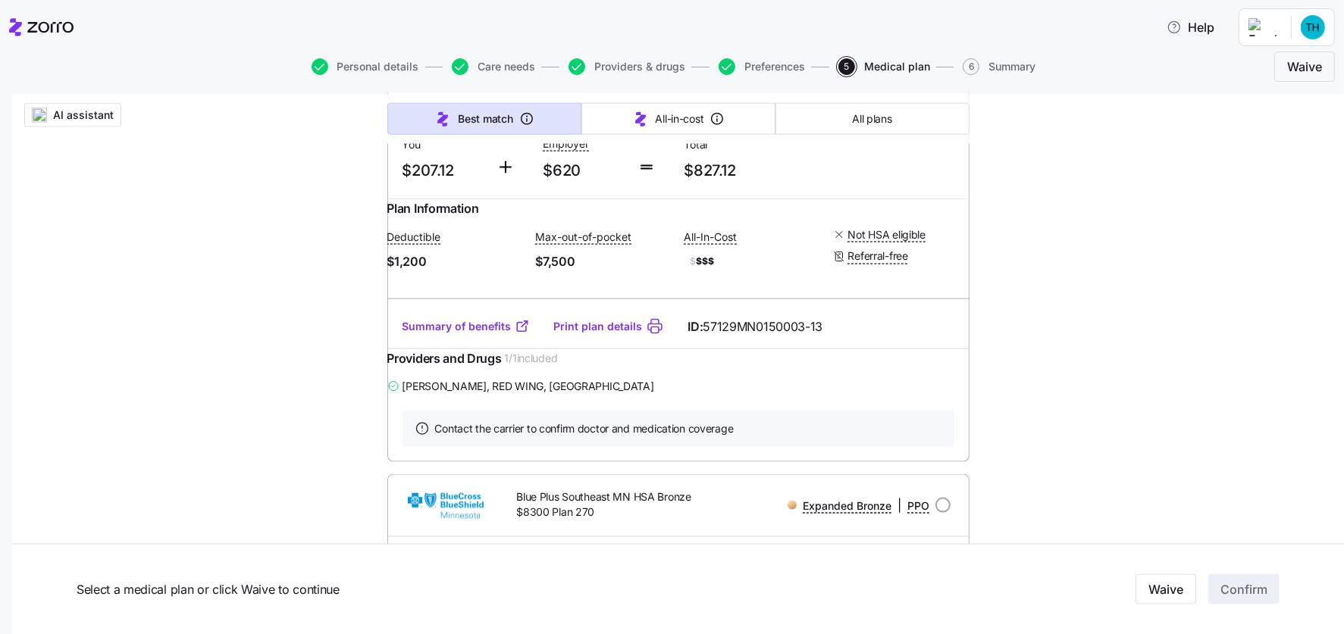
click at [455, 334] on link "Summary of benefits" at bounding box center [465, 326] width 127 height 15
click at [936, 64] on input "radio" at bounding box center [942, 55] width 15 height 15
radio input "true"
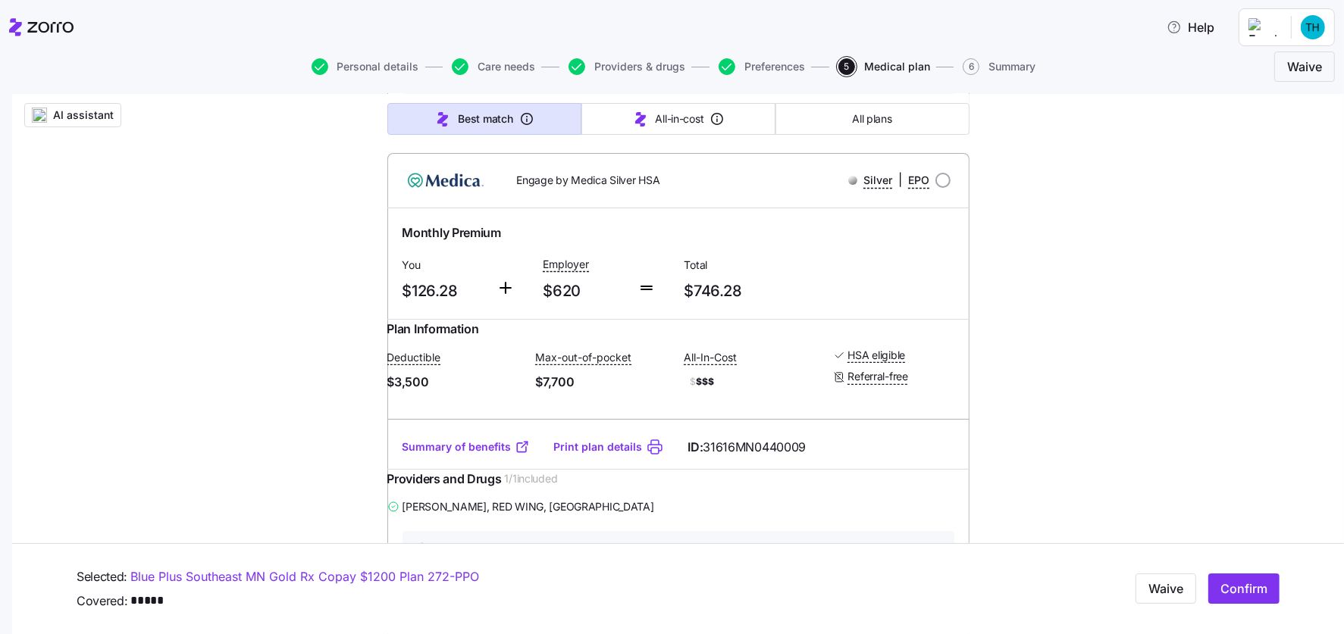
scroll to position [6542, 0]
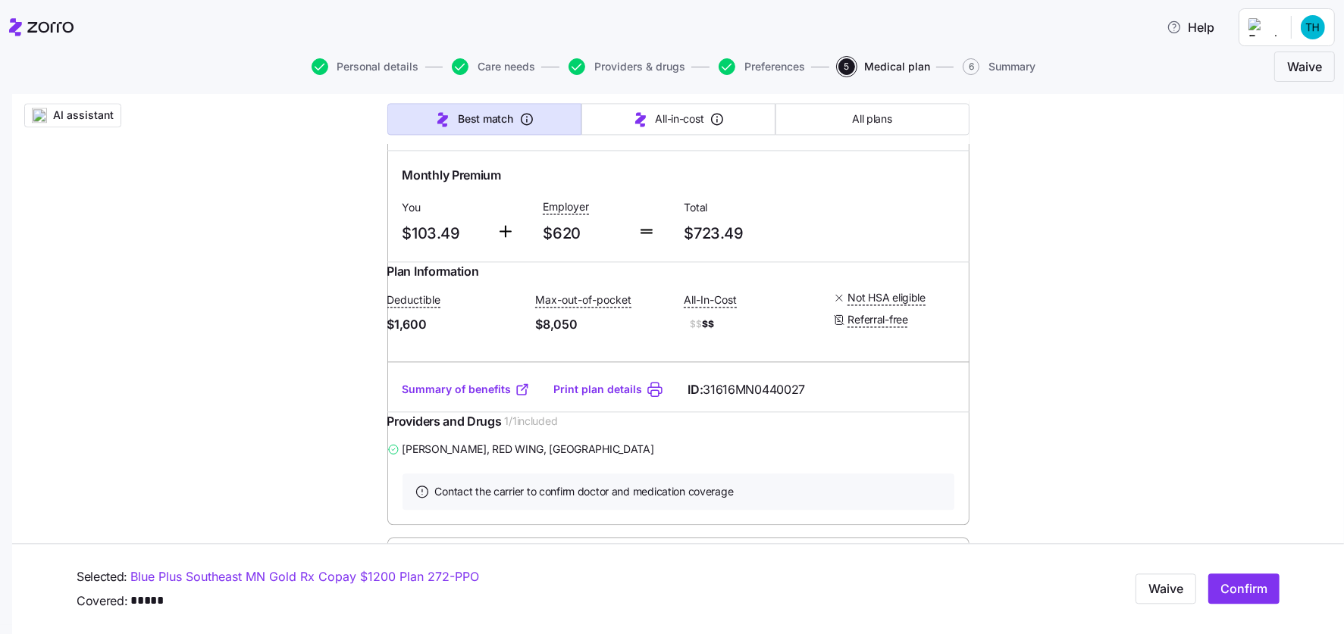
scroll to position [9017, 0]
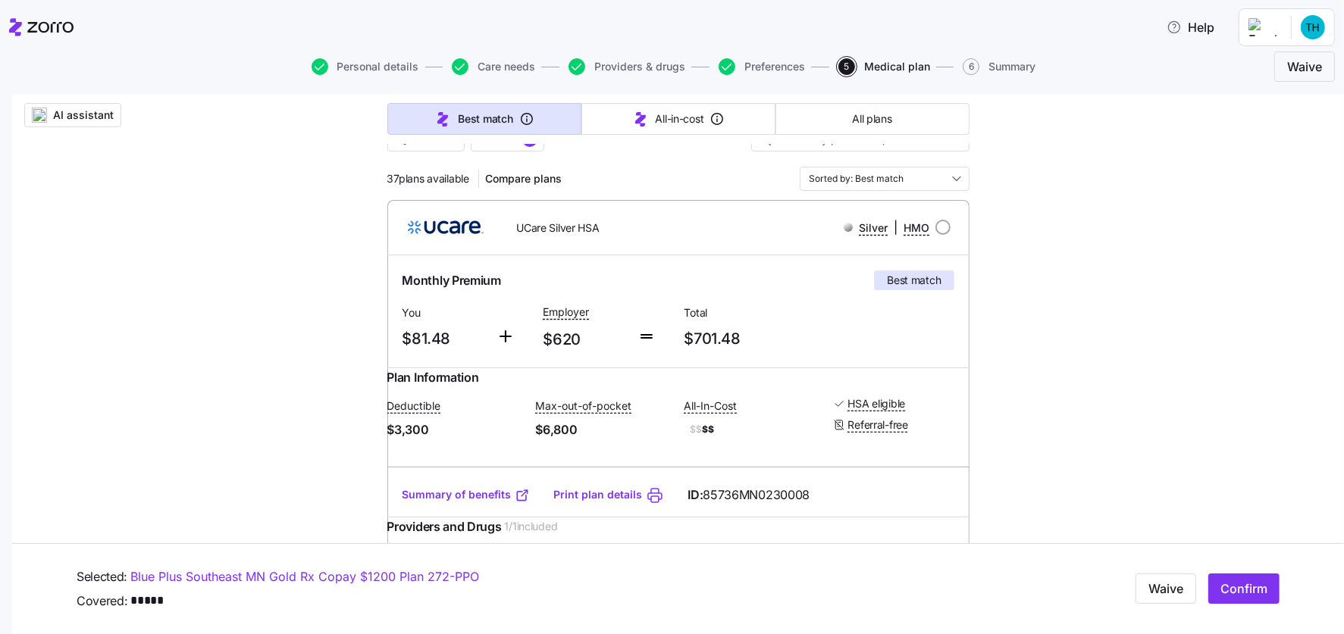
scroll to position [0, 0]
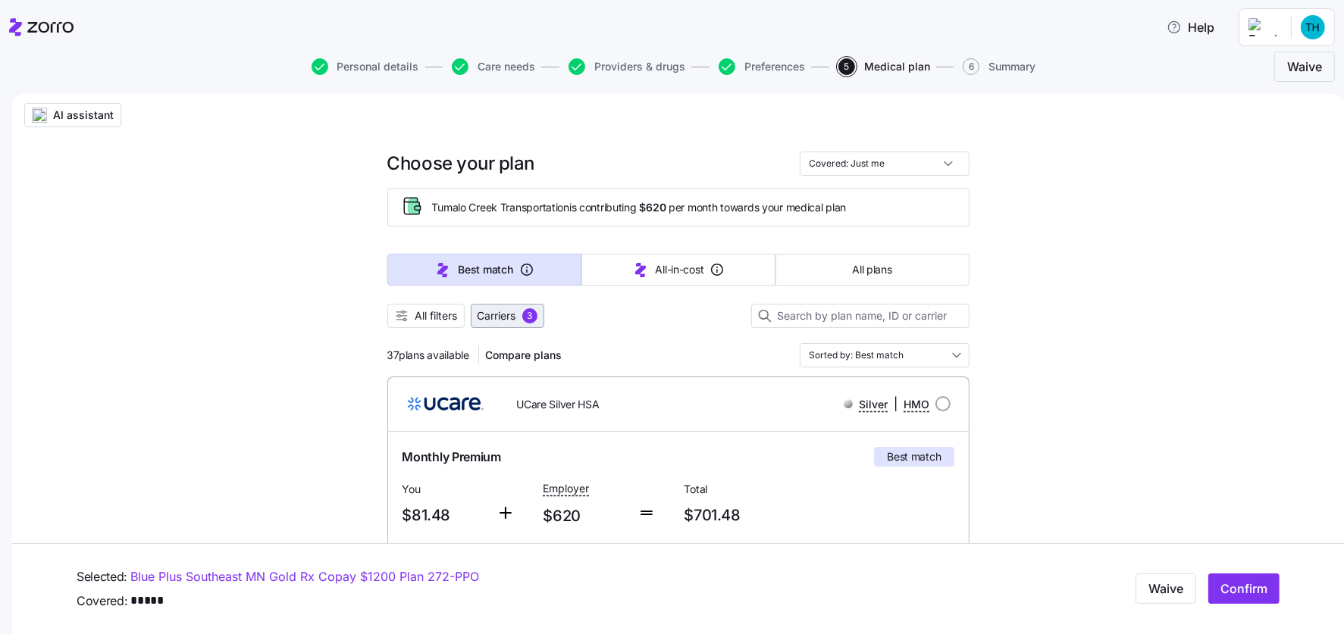
click at [508, 314] on span "Carriers" at bounding box center [496, 315] width 39 height 15
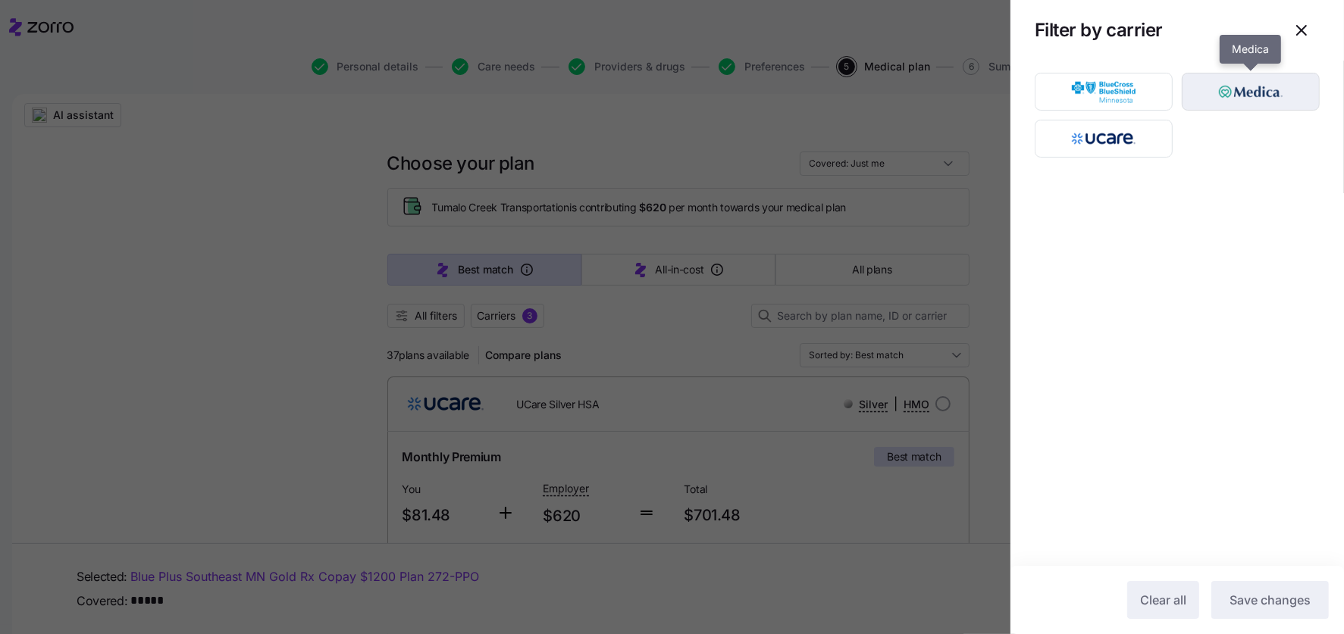
click at [1259, 90] on img "button" at bounding box center [1250, 92] width 111 height 30
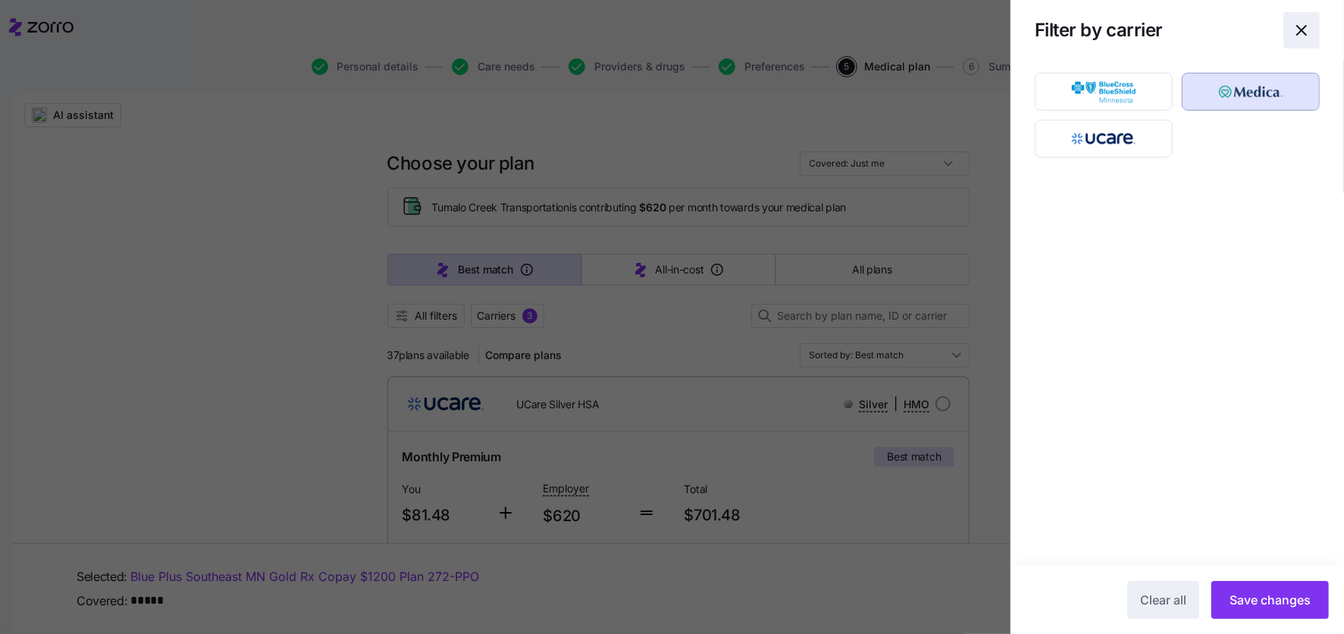
click at [1309, 26] on icon "button" at bounding box center [1301, 30] width 18 height 18
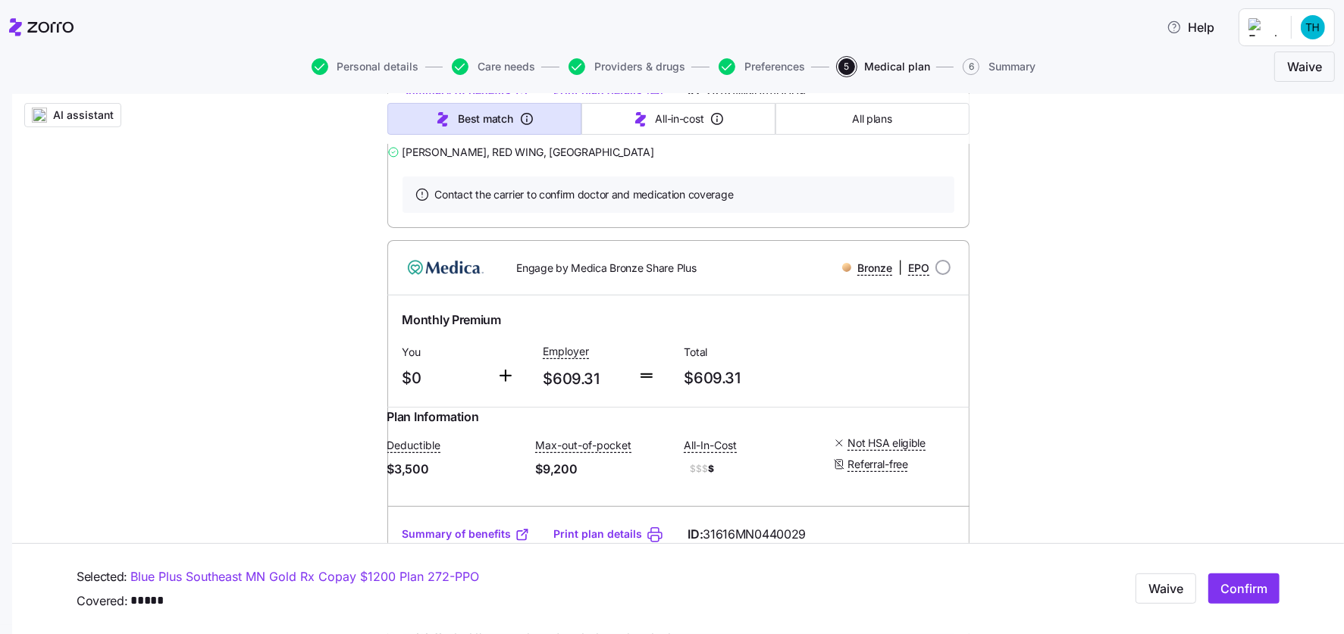
scroll to position [6542, 0]
